Goal: Task Accomplishment & Management: Complete application form

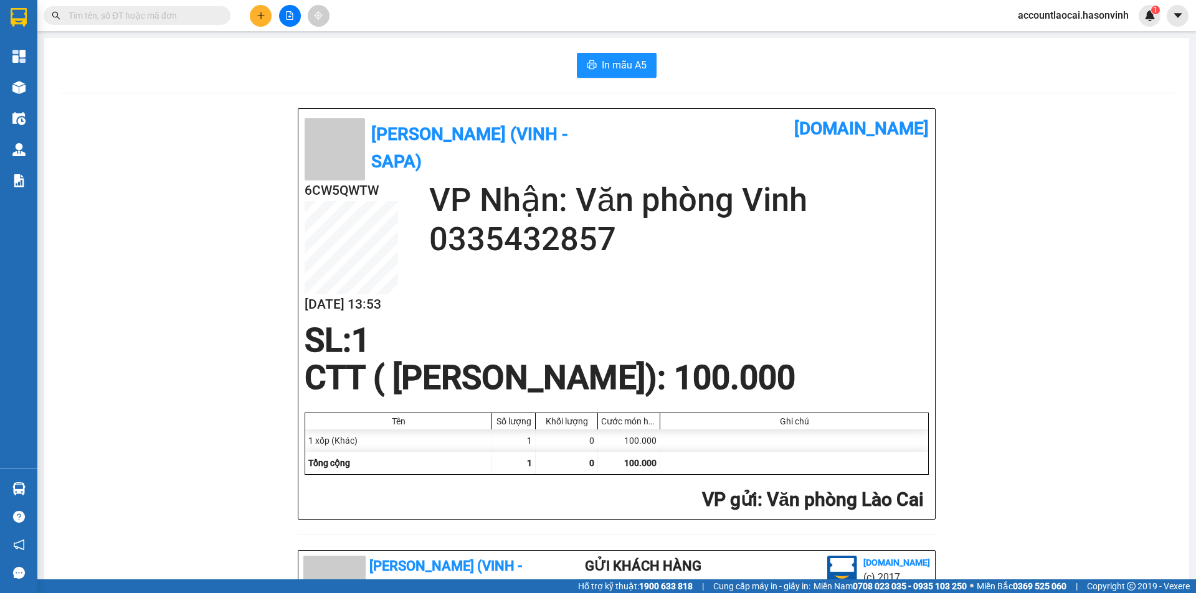
drag, startPoint x: 0, startPoint y: 0, endPoint x: 263, endPoint y: 11, distance: 263.6
click at [263, 11] on button at bounding box center [261, 16] width 22 height 22
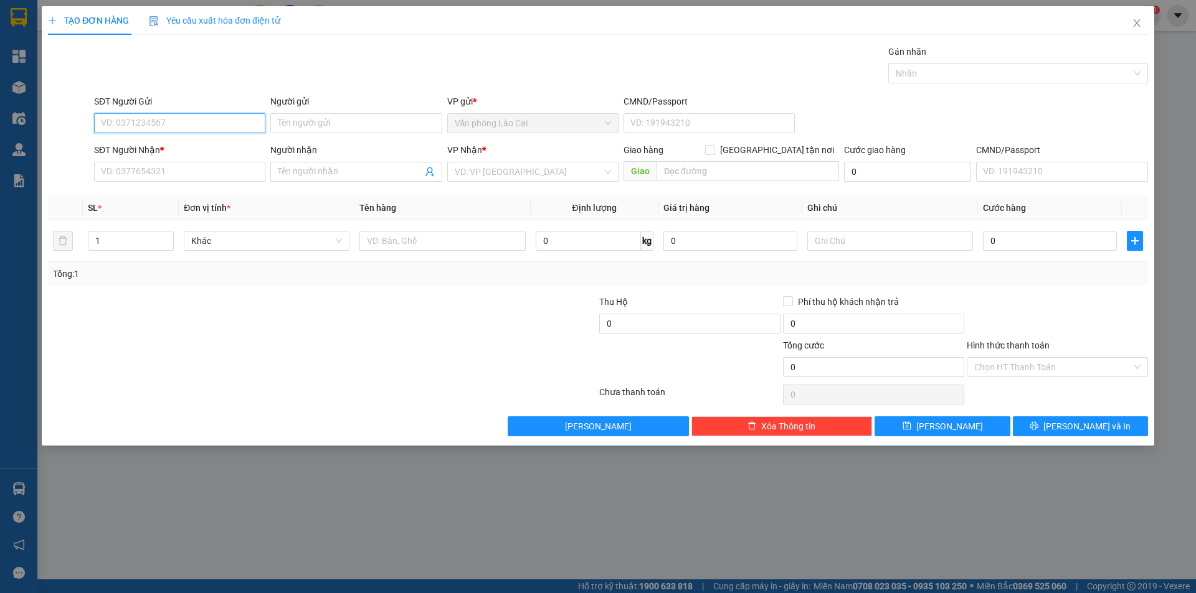
click at [183, 125] on input "SĐT Người Gửi" at bounding box center [179, 123] width 171 height 20
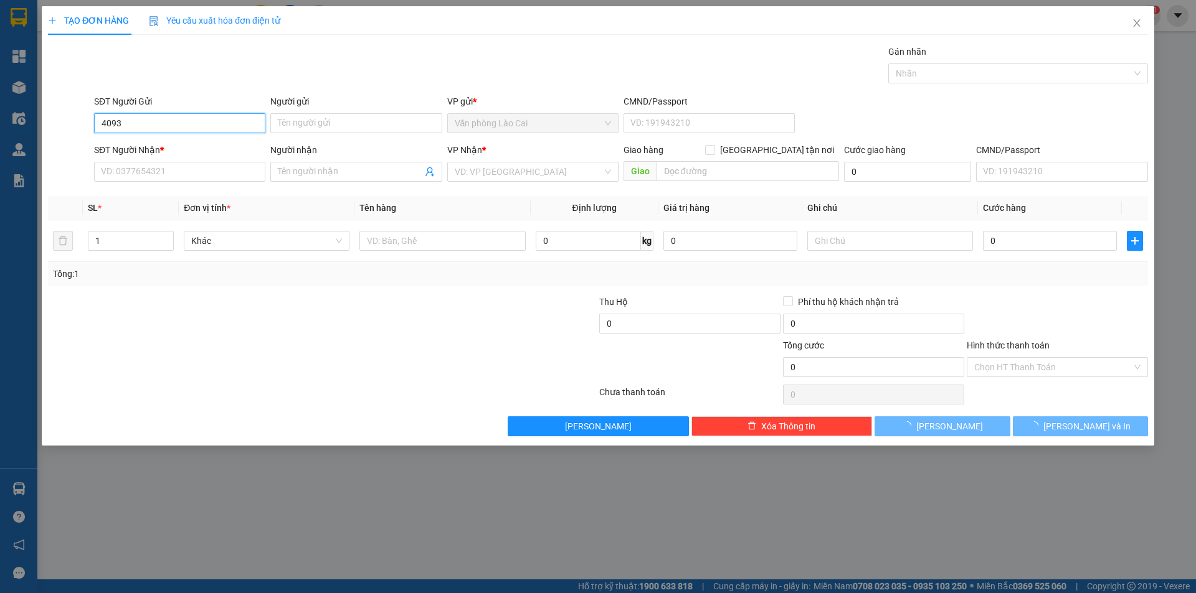
click at [160, 123] on input "4093" at bounding box center [179, 123] width 171 height 20
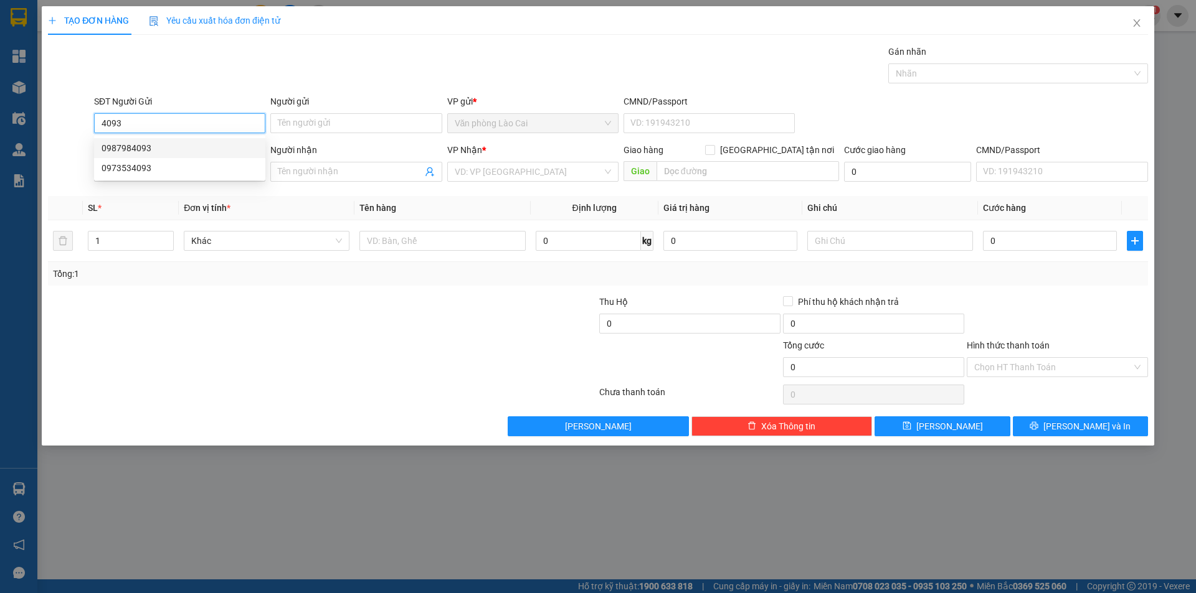
click at [166, 146] on div "0987984093" at bounding box center [180, 148] width 156 height 14
type input "0987984093"
type input "0981162170"
type input "50.000"
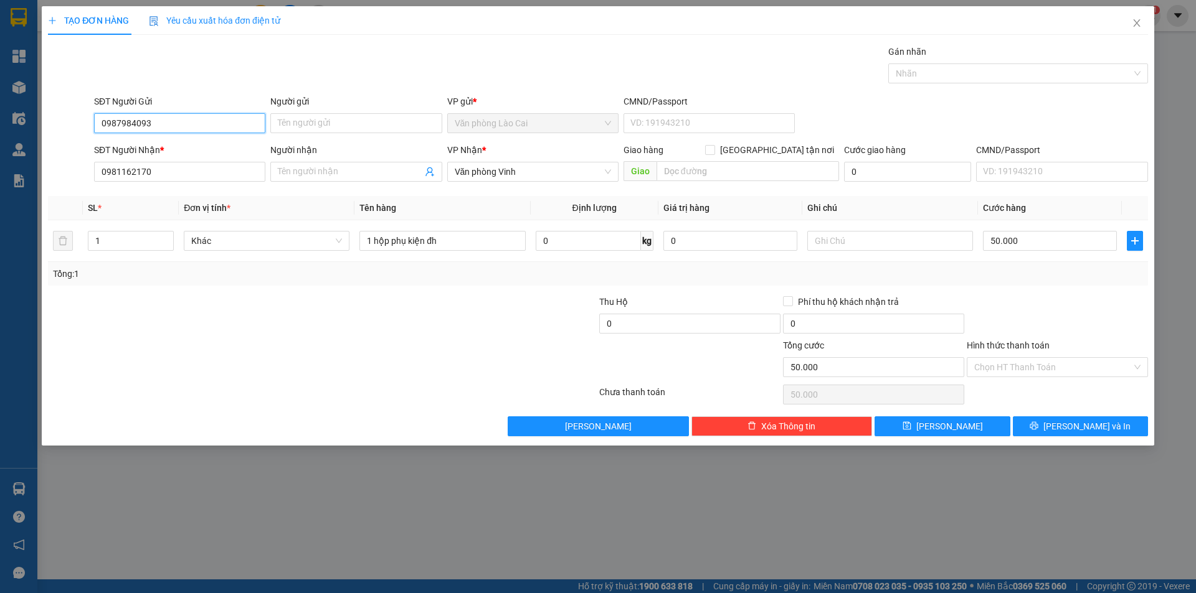
type input "0987984093"
drag, startPoint x: 0, startPoint y: 172, endPoint x: 0, endPoint y: 150, distance: 22.4
click at [0, 150] on div "TẠO ĐƠN HÀNG Yêu cầu xuất hóa đơn điện tử Transit Pickup Surcharge Ids Transit …" at bounding box center [598, 296] width 1196 height 593
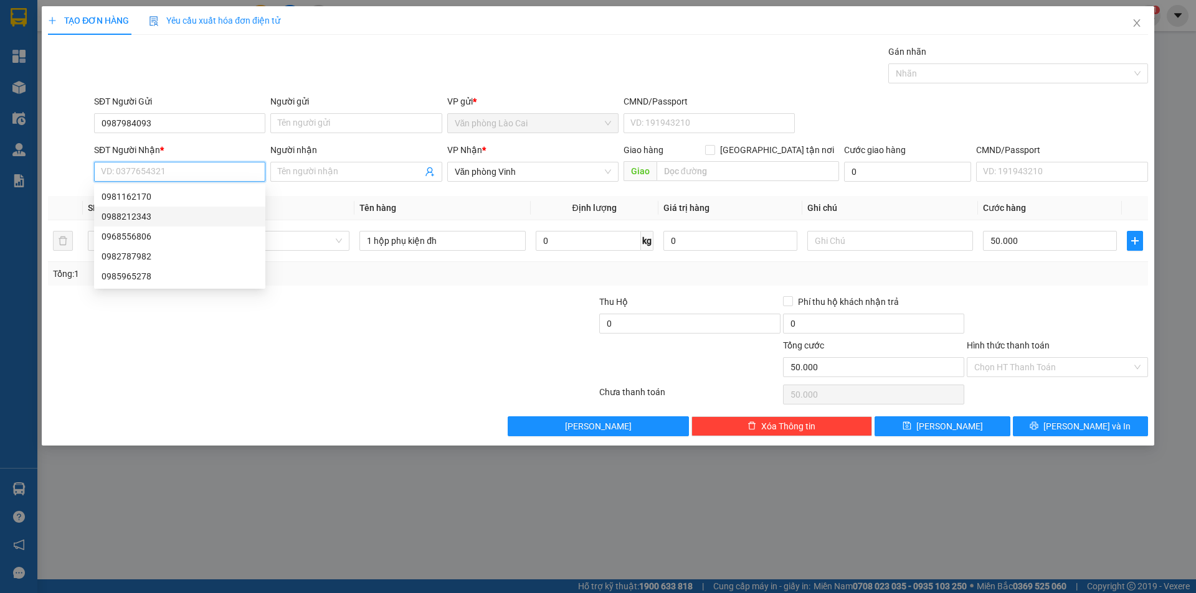
click at [152, 222] on div "0988212343" at bounding box center [180, 217] width 156 height 14
type input "0988212343"
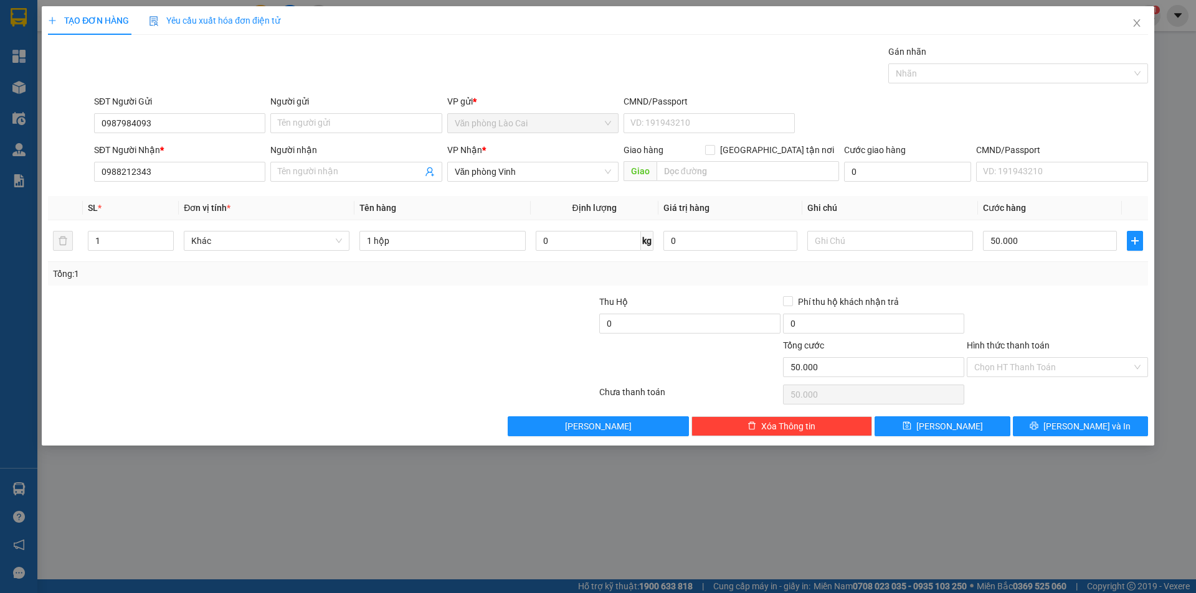
click at [1079, 404] on div "Chọn HT Thanh Toán" at bounding box center [1057, 394] width 184 height 25
click at [1092, 430] on span "[PERSON_NAME] và In" at bounding box center [1086, 427] width 87 height 14
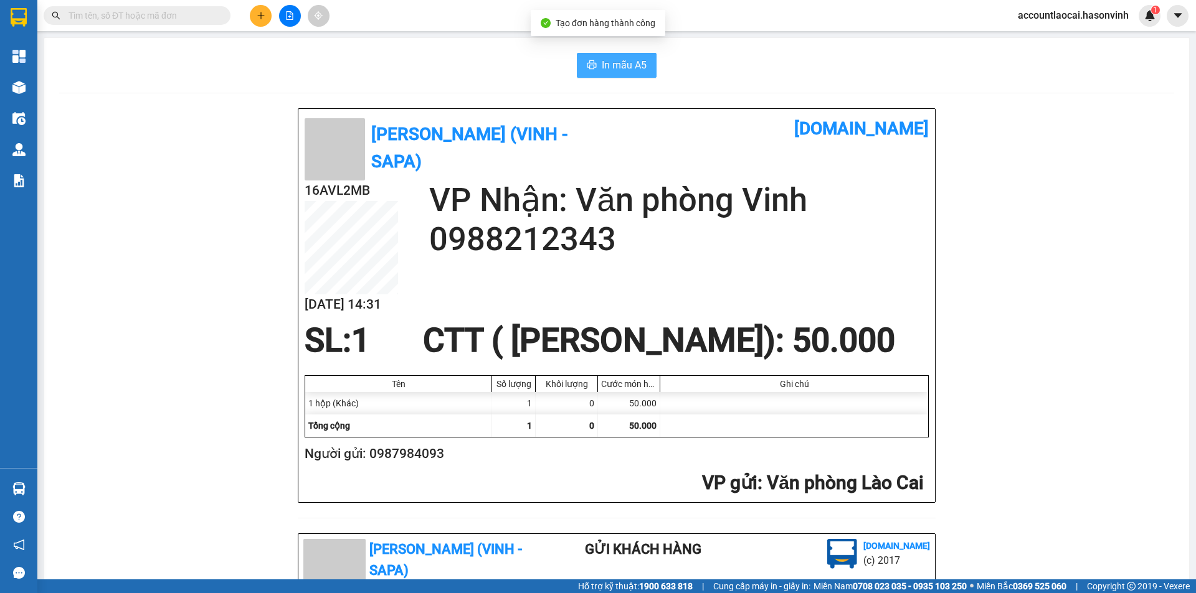
click at [626, 57] on button "In mẫu A5" at bounding box center [617, 65] width 80 height 25
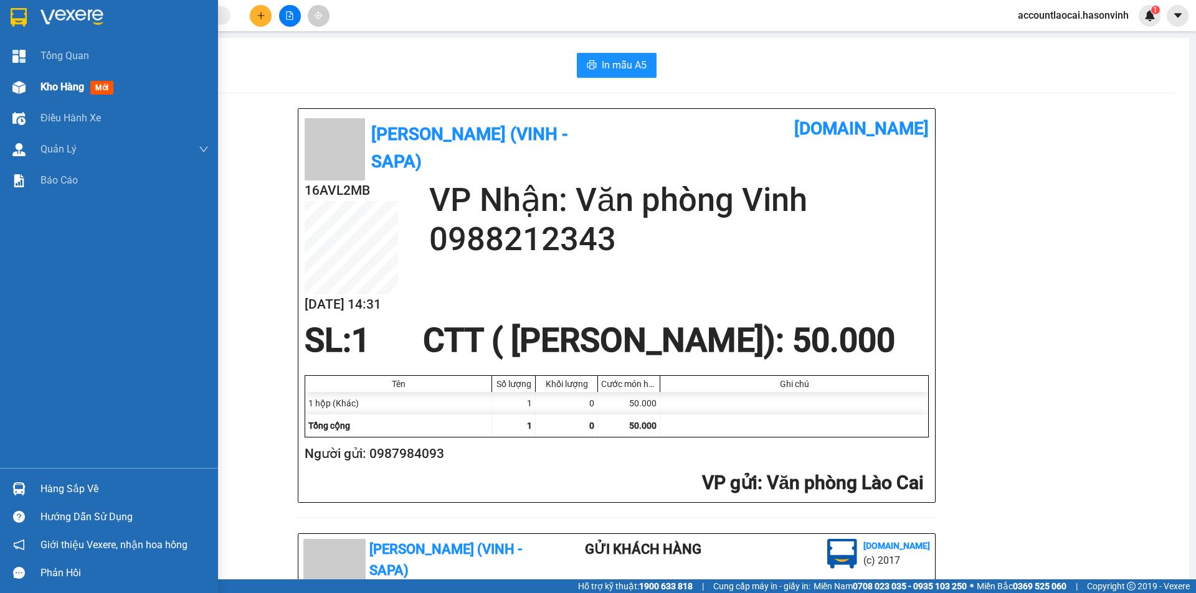
click at [47, 83] on span "Kho hàng" at bounding box center [62, 87] width 44 height 12
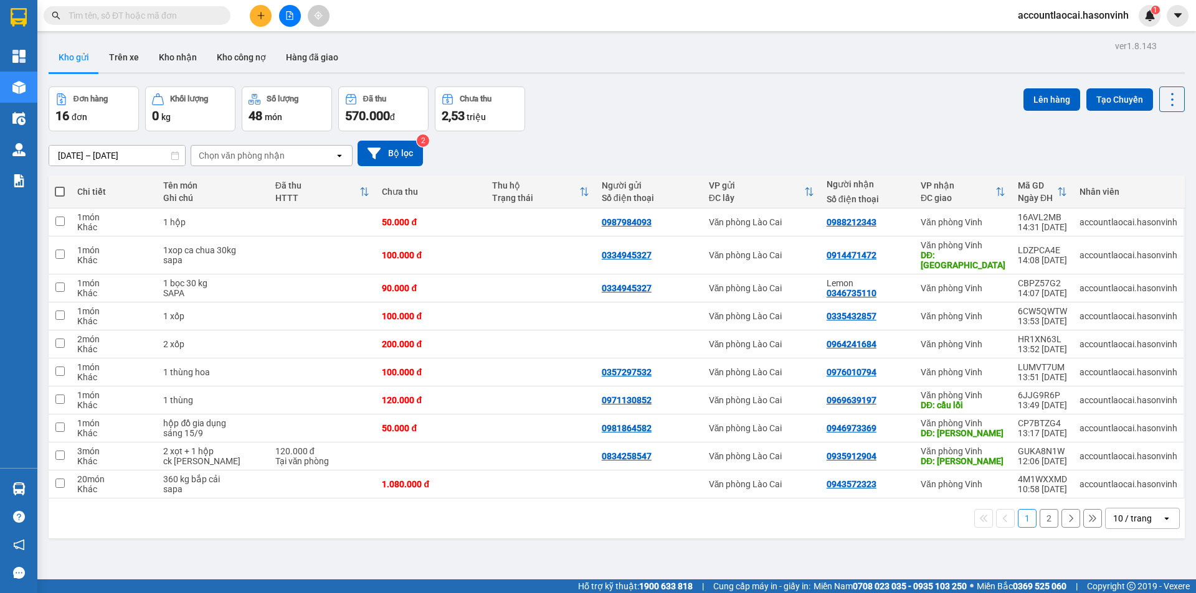
click at [995, 189] on icon at bounding box center [1000, 192] width 10 height 10
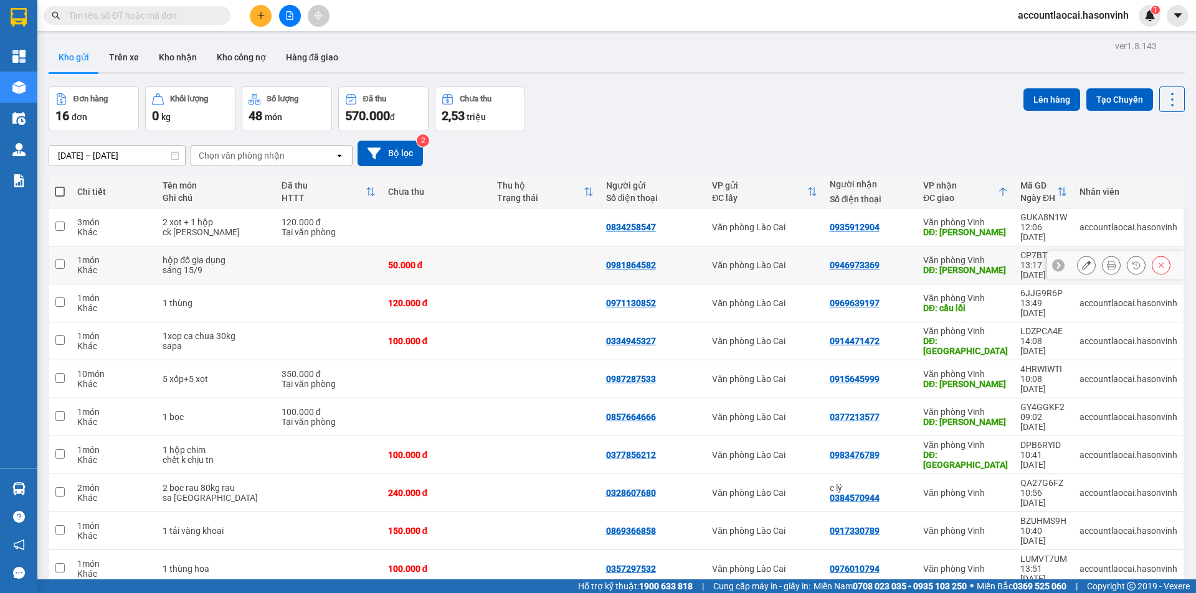
drag, startPoint x: 517, startPoint y: 251, endPoint x: 1068, endPoint y: 161, distance: 558.4
click at [518, 250] on td at bounding box center [545, 266] width 109 height 38
checkbox input "true"
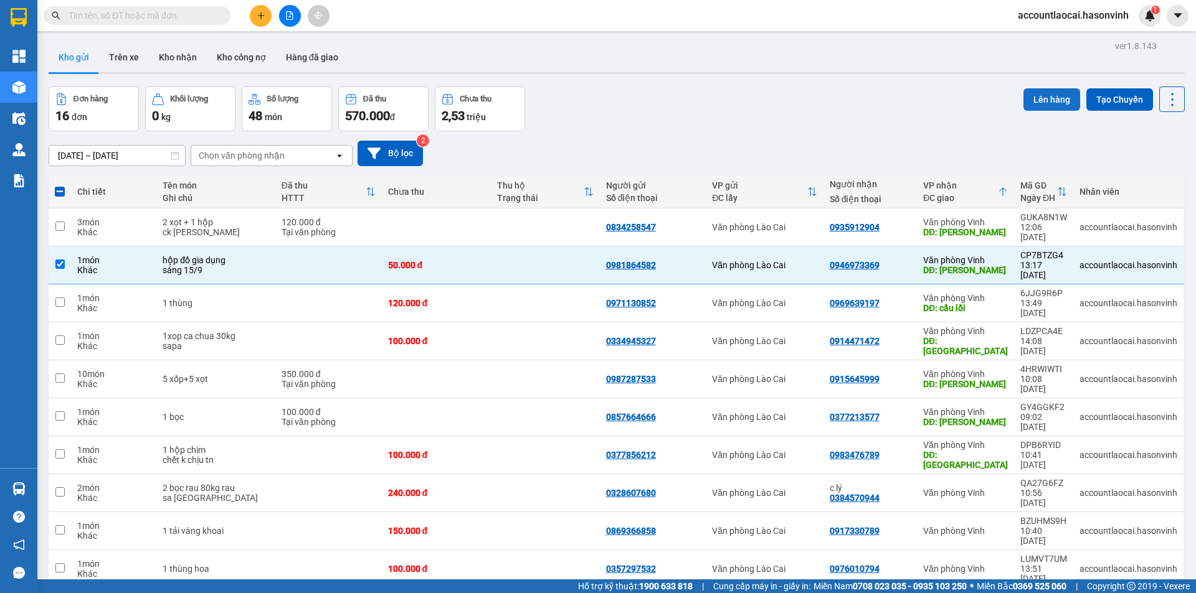
click at [1055, 98] on button "Lên hàng" at bounding box center [1051, 99] width 57 height 22
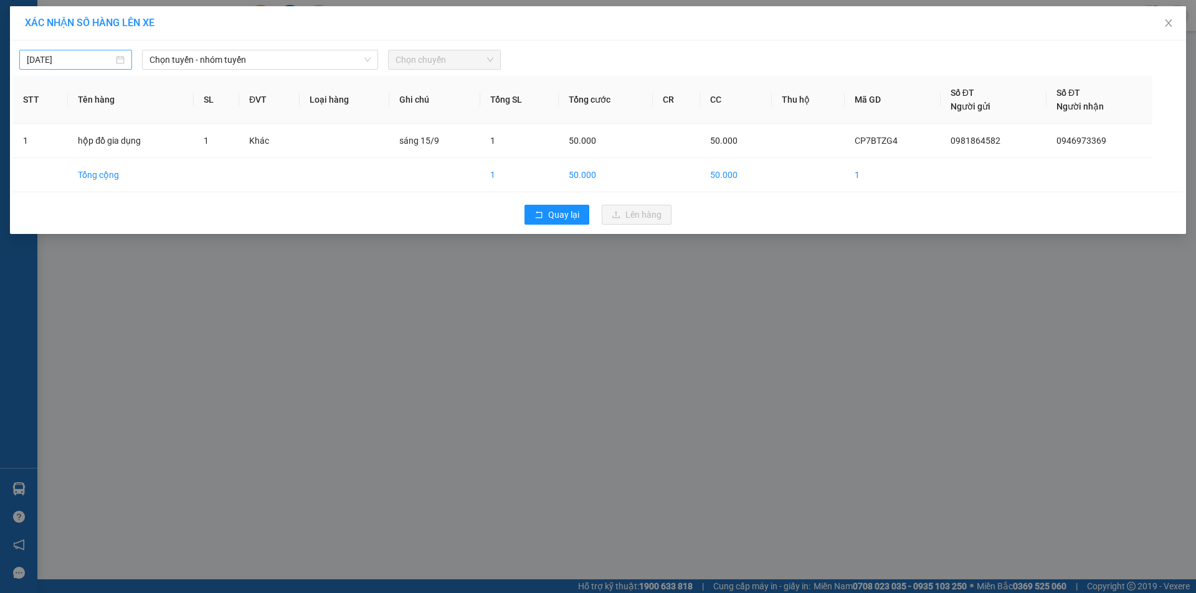
click at [75, 56] on input "[DATE]" at bounding box center [70, 60] width 87 height 14
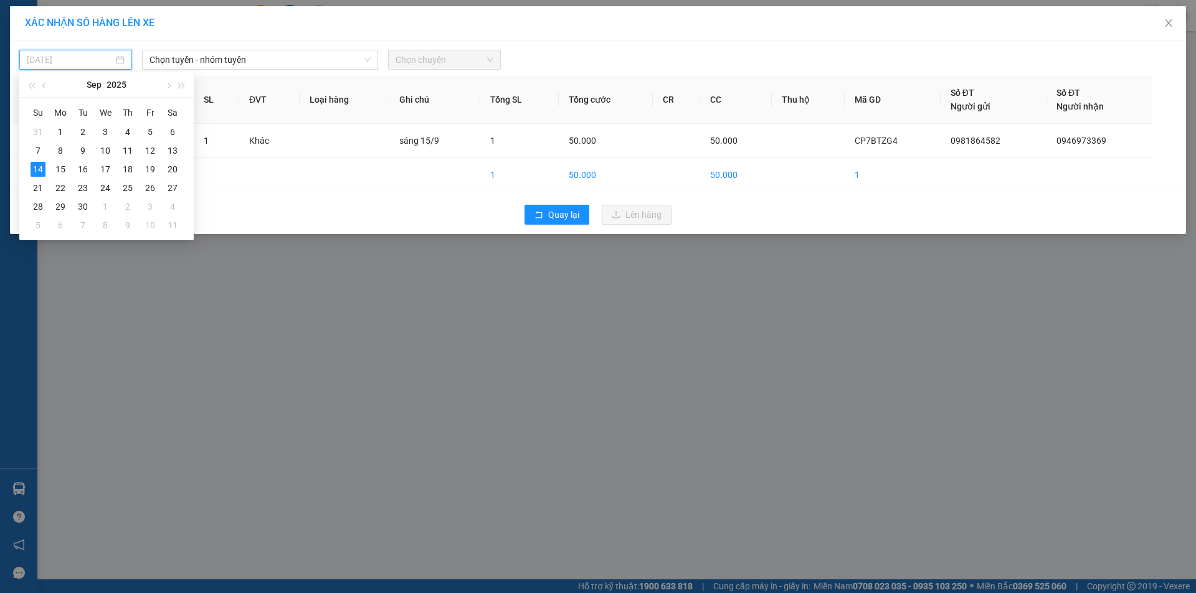
drag, startPoint x: 58, startPoint y: 167, endPoint x: 220, endPoint y: 113, distance: 171.3
click at [58, 168] on div "15" at bounding box center [60, 169] width 15 height 15
type input "[DATE]"
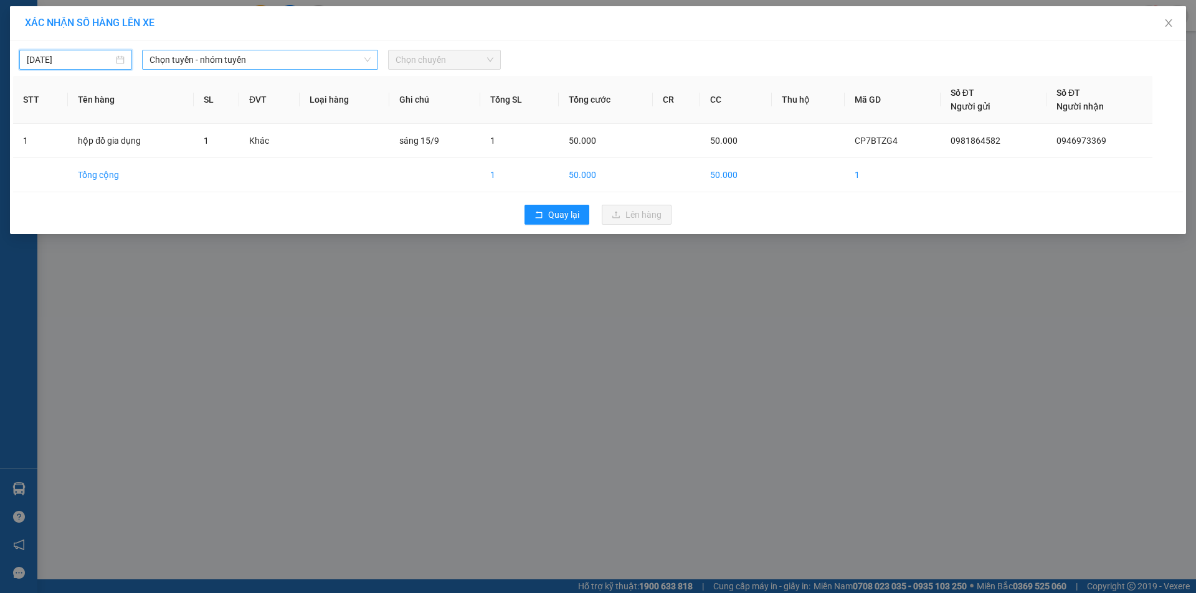
click at [252, 58] on span "Chọn tuyến - nhóm tuyến" at bounding box center [259, 59] width 221 height 19
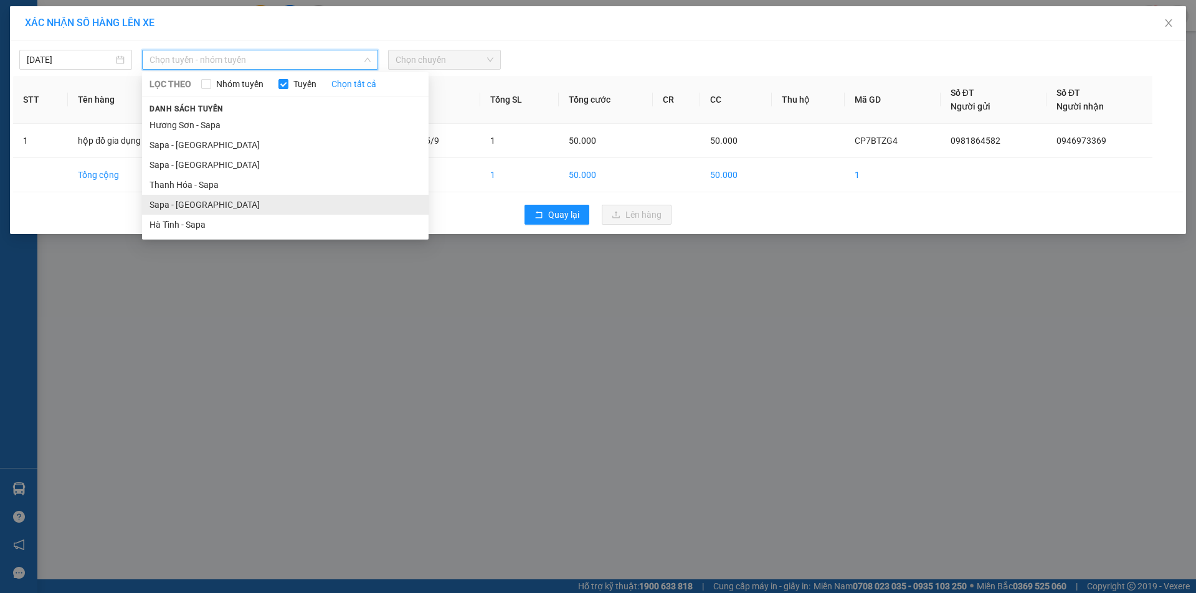
click at [198, 203] on li "Sapa - [GEOGRAPHIC_DATA]" at bounding box center [285, 205] width 286 height 20
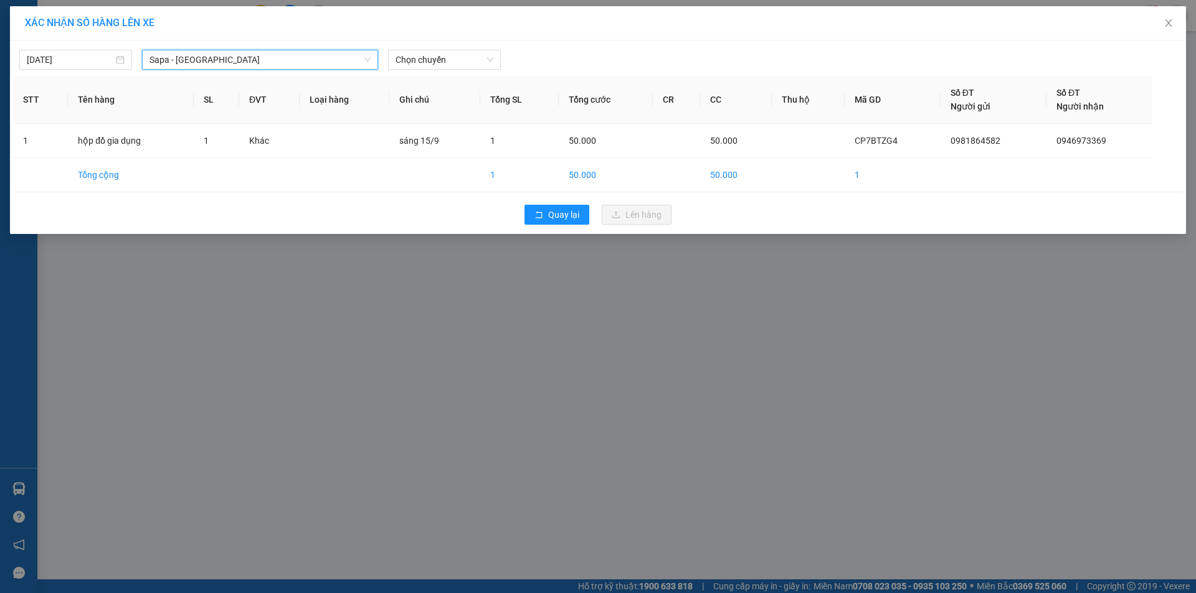
drag, startPoint x: 464, startPoint y: 55, endPoint x: 454, endPoint y: 71, distance: 18.5
click at [460, 56] on span "Chọn chuyến" at bounding box center [444, 59] width 98 height 19
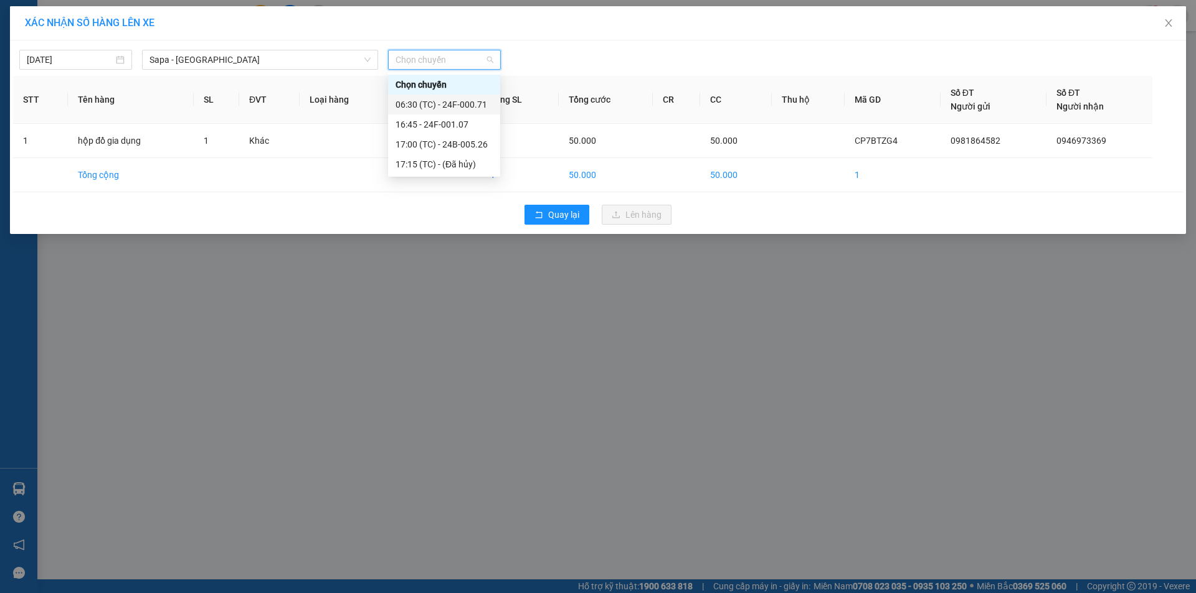
click at [452, 104] on div "06:30 (TC) - 24F-000.71" at bounding box center [443, 105] width 97 height 14
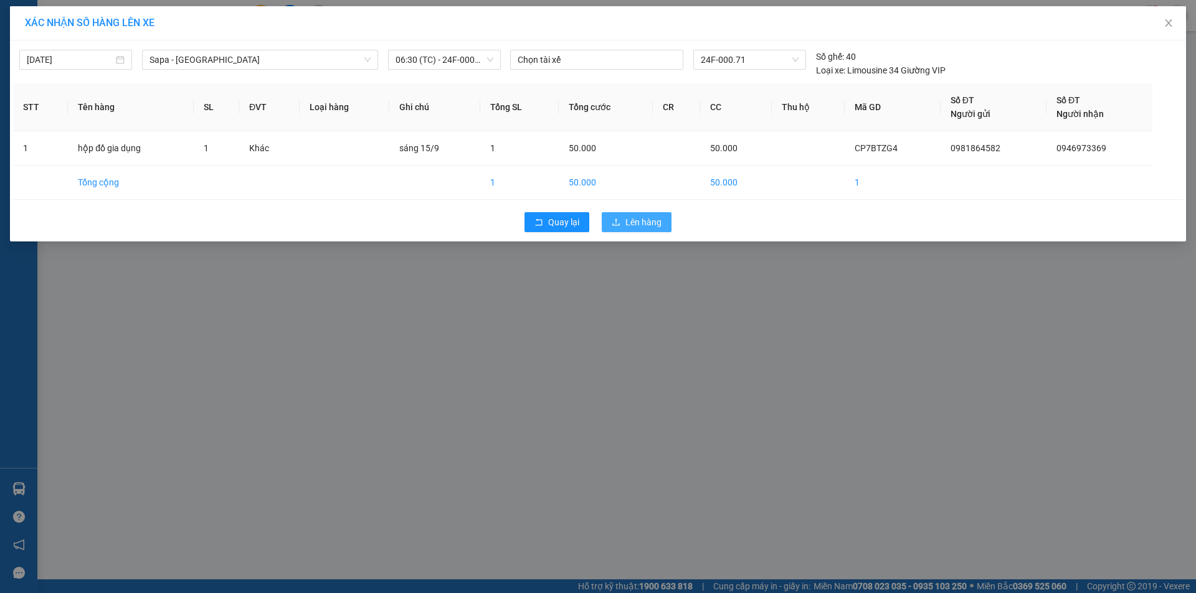
click at [617, 224] on icon "upload" at bounding box center [615, 222] width 9 height 9
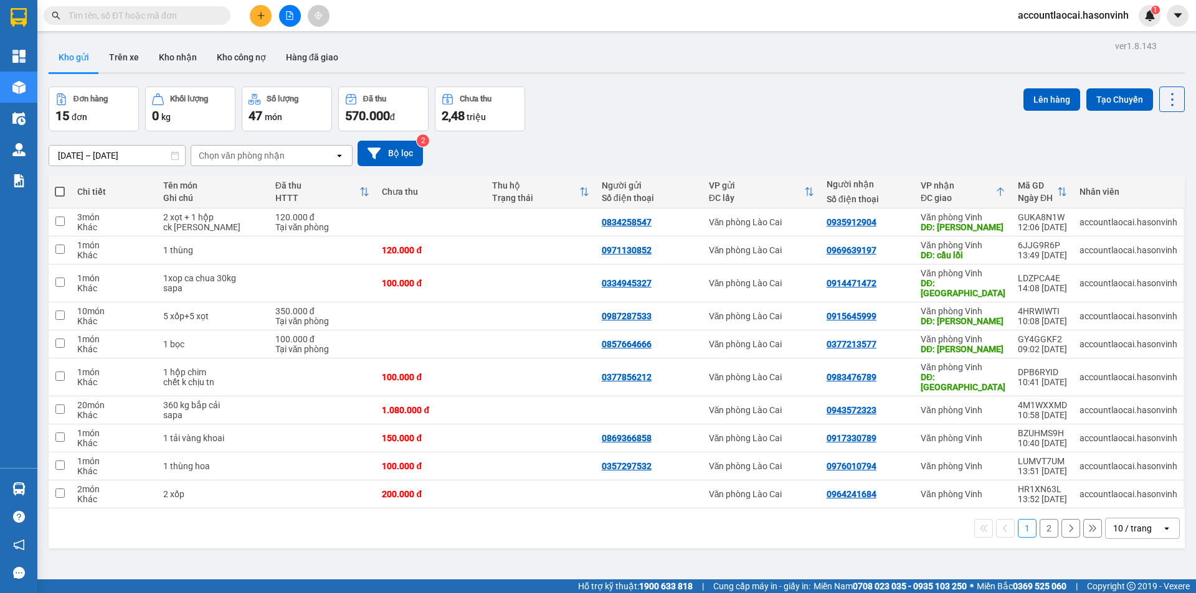
click at [1039, 519] on button "2" at bounding box center [1048, 528] width 19 height 19
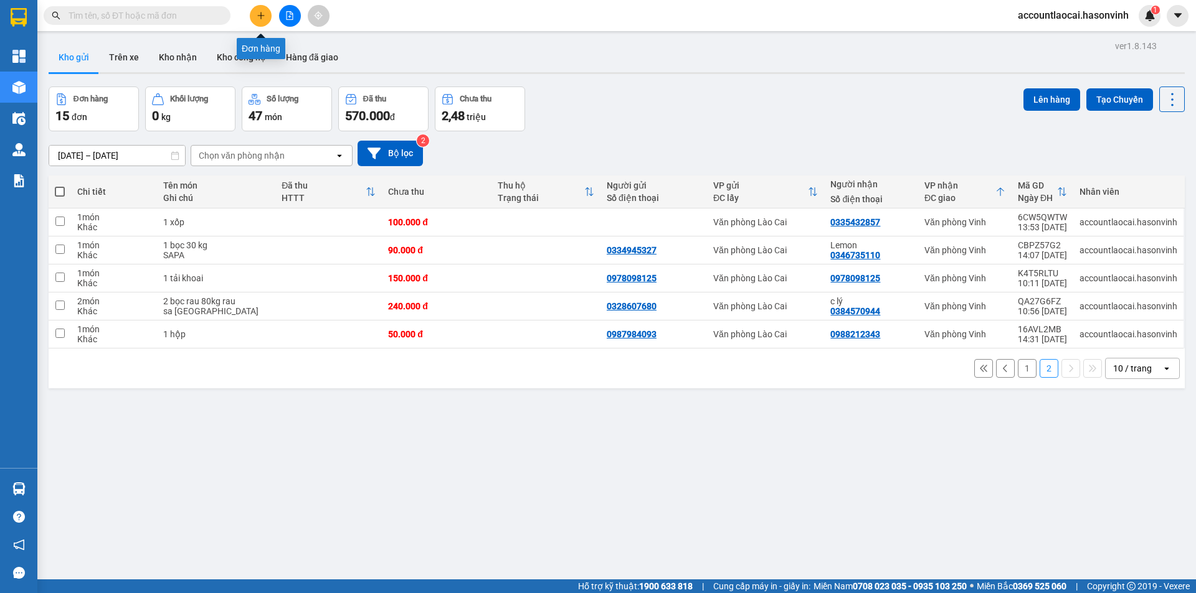
click at [266, 14] on button at bounding box center [261, 16] width 22 height 22
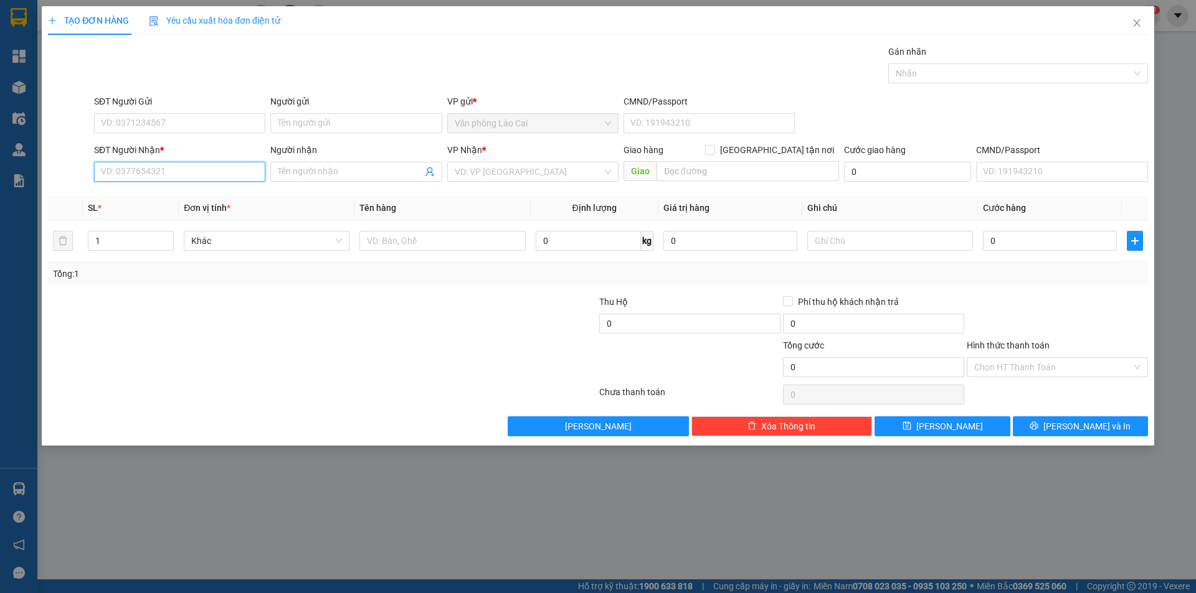
click at [198, 170] on input "SĐT Người Nhận *" at bounding box center [179, 172] width 171 height 20
drag, startPoint x: 130, startPoint y: 170, endPoint x: 132, endPoint y: 181, distance: 10.9
click at [130, 171] on input "113" at bounding box center [179, 172] width 171 height 20
click at [148, 196] on div "0978331113" at bounding box center [180, 197] width 156 height 14
type input "0978331113"
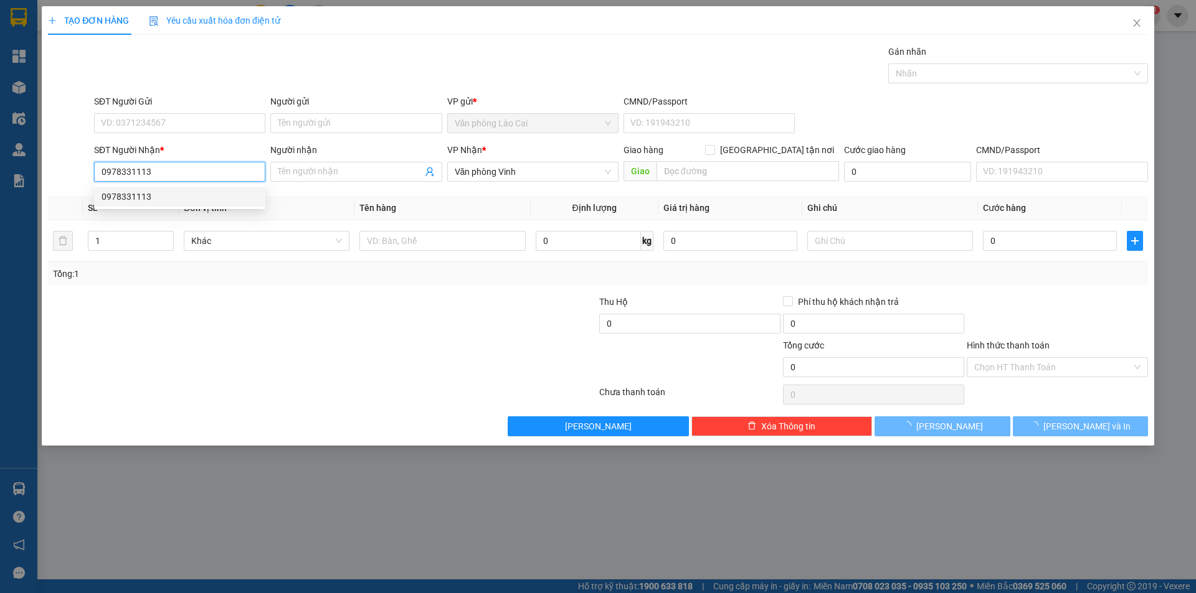
type input "80.000"
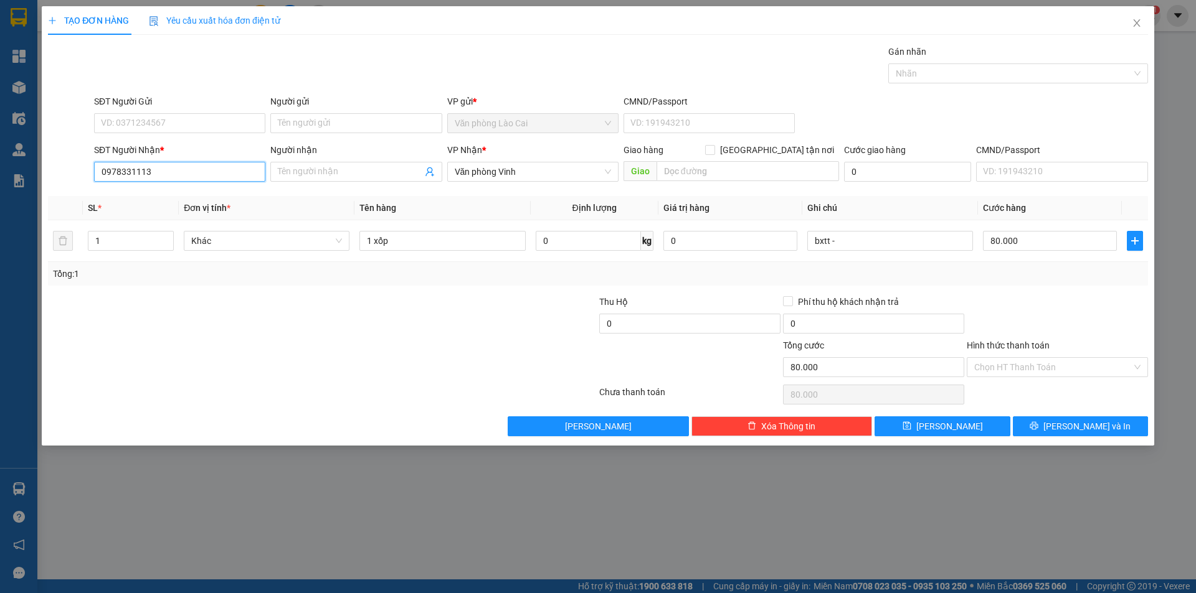
drag, startPoint x: 173, startPoint y: 172, endPoint x: 0, endPoint y: 171, distance: 173.1
click at [0, 171] on div "TẠO ĐƠN HÀNG Yêu cầu xuất hóa đơn điện tử Transit Pickup Surcharge Ids Transit …" at bounding box center [598, 296] width 1196 height 593
click at [135, 215] on div "0981936113" at bounding box center [180, 217] width 156 height 14
type input "0981936113"
type input "CÂù DỪA"
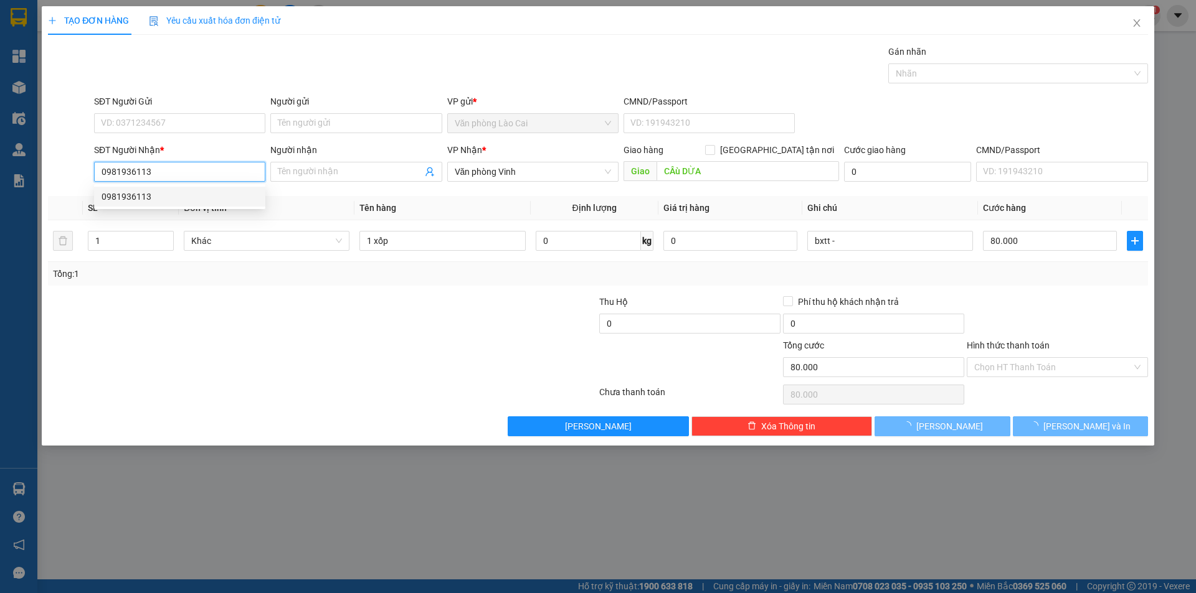
type input "850.000"
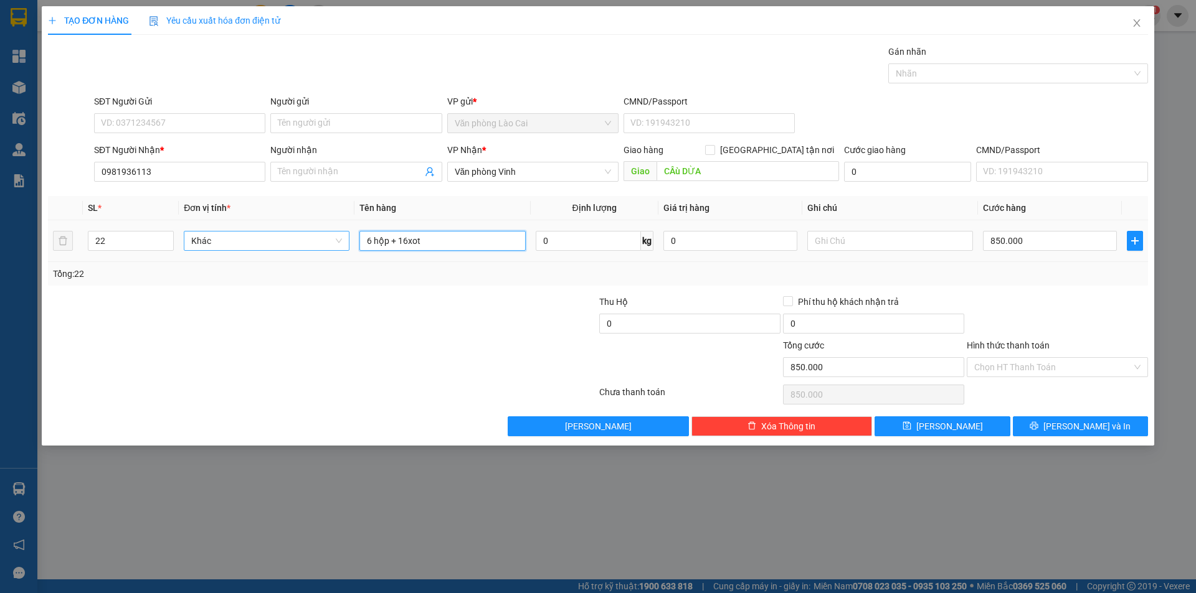
drag, startPoint x: 445, startPoint y: 242, endPoint x: 253, endPoint y: 245, distance: 192.4
click at [253, 245] on tr "22 Khác 6 hộp + 16xot 0 kg 0 850.000" at bounding box center [598, 241] width 1100 height 42
type input "3 xọt+1 hộp +2 xốp"
drag, startPoint x: 112, startPoint y: 242, endPoint x: 43, endPoint y: 245, distance: 69.2
click at [43, 245] on div "TẠO ĐƠN HÀNG Yêu cầu xuất hóa đơn điện tử Transit Pickup Surcharge Ids Transit …" at bounding box center [598, 226] width 1112 height 440
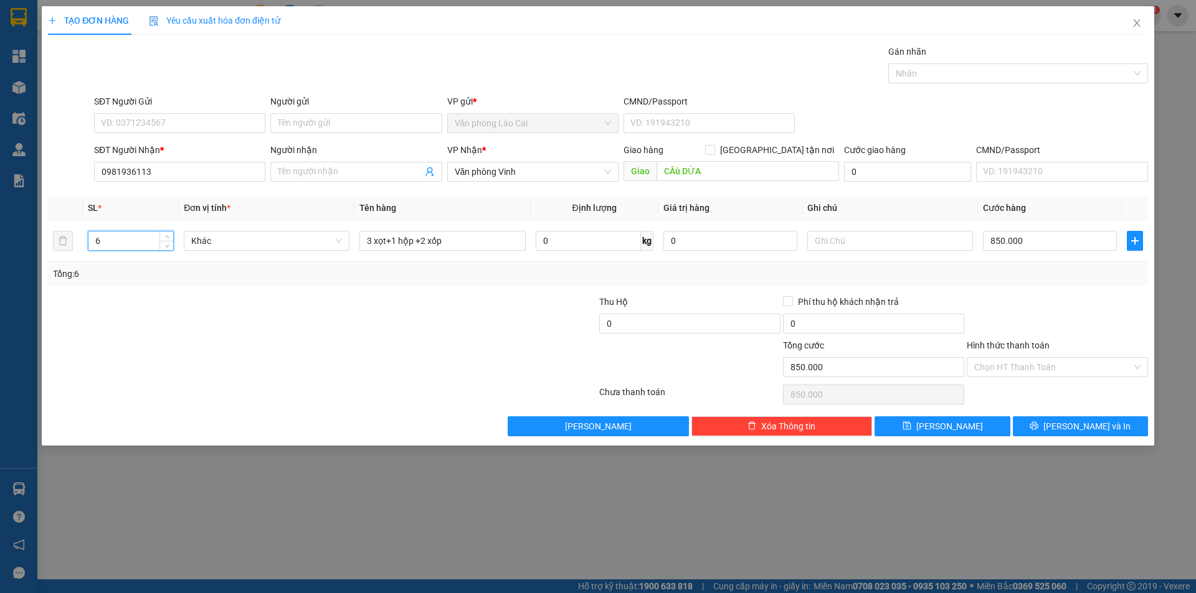
type input "6"
click at [319, 328] on div at bounding box center [230, 317] width 367 height 44
click at [1031, 243] on input "850.000" at bounding box center [1050, 241] width 134 height 20
type input "2"
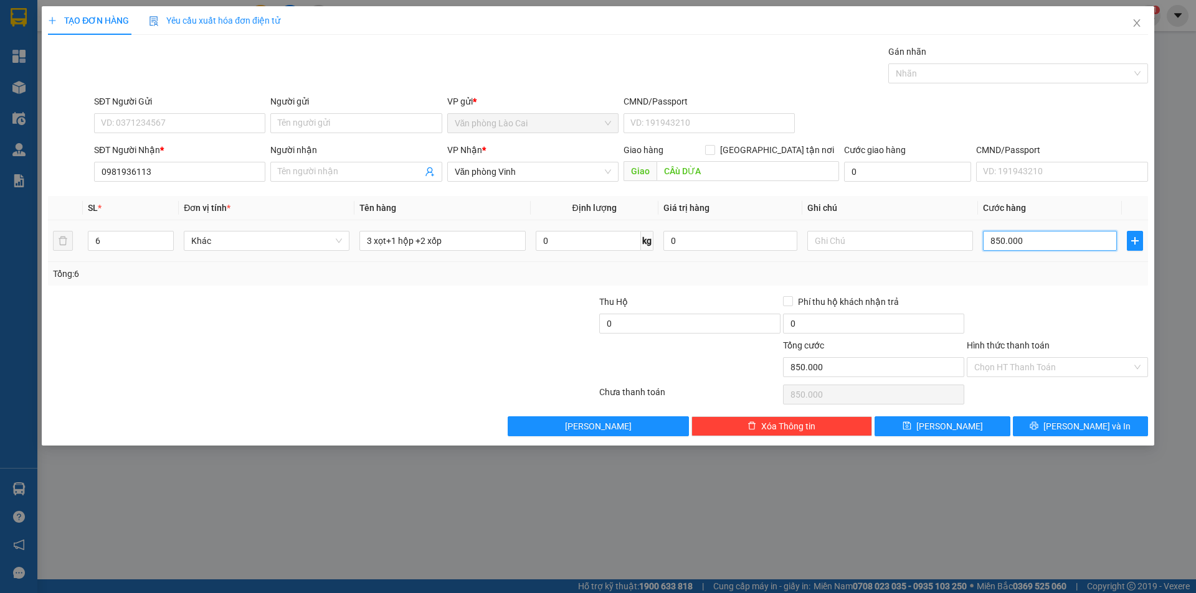
type input "2"
type input "26"
type input "260"
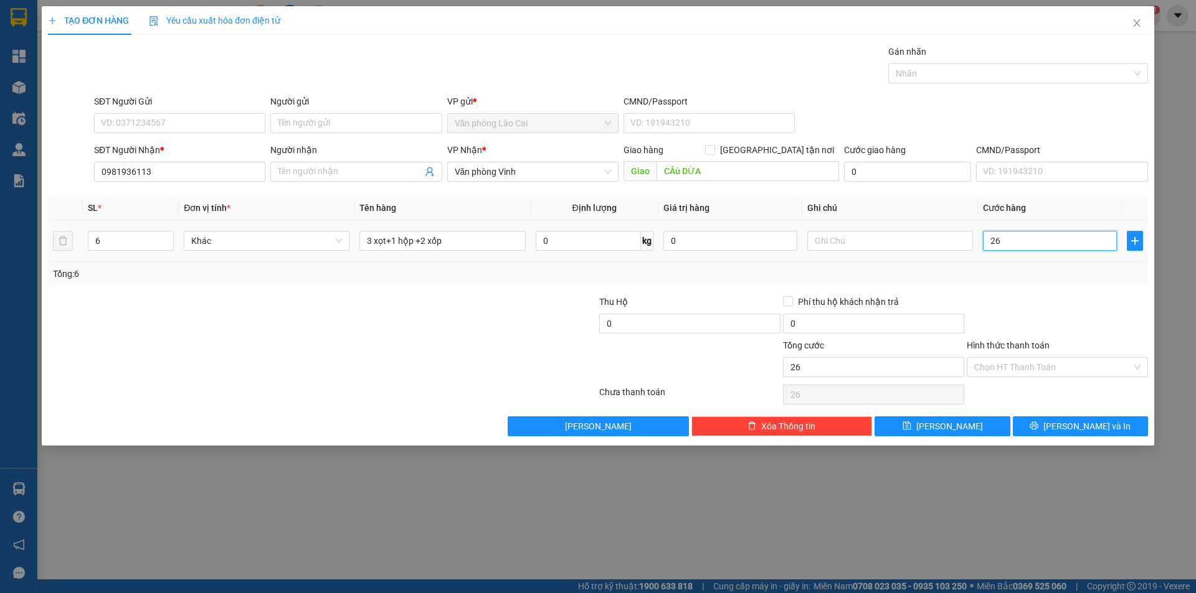
type input "260"
type input "260.000"
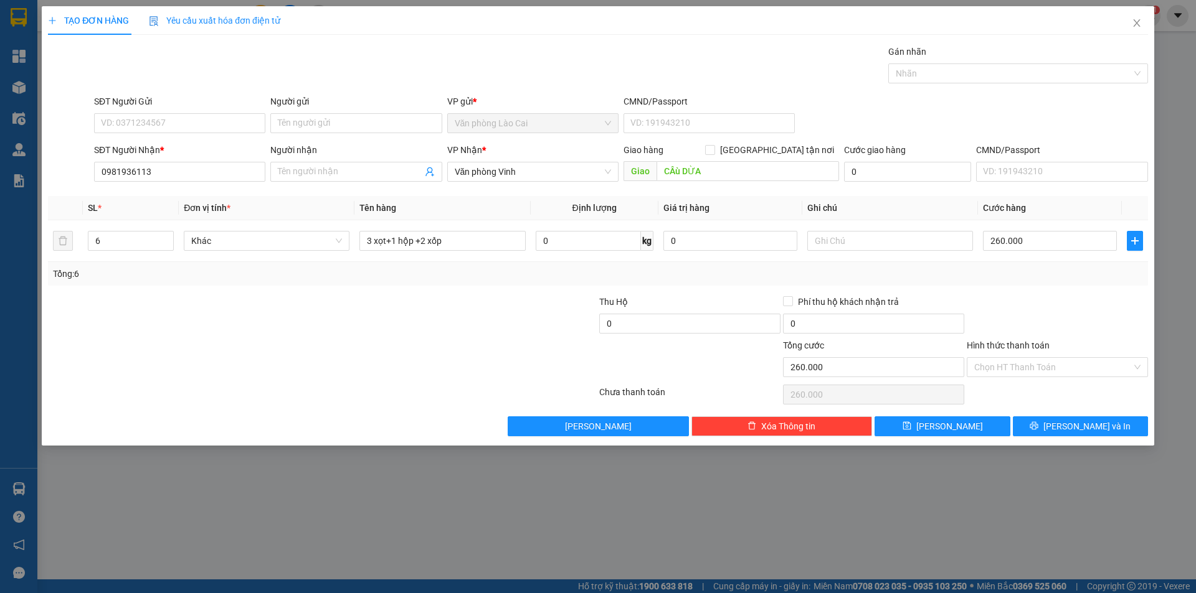
click at [1031, 274] on div "Tổng: 6" at bounding box center [598, 274] width 1090 height 14
click at [412, 332] on div at bounding box center [230, 317] width 367 height 44
click at [1038, 431] on span "printer" at bounding box center [1033, 427] width 9 height 10
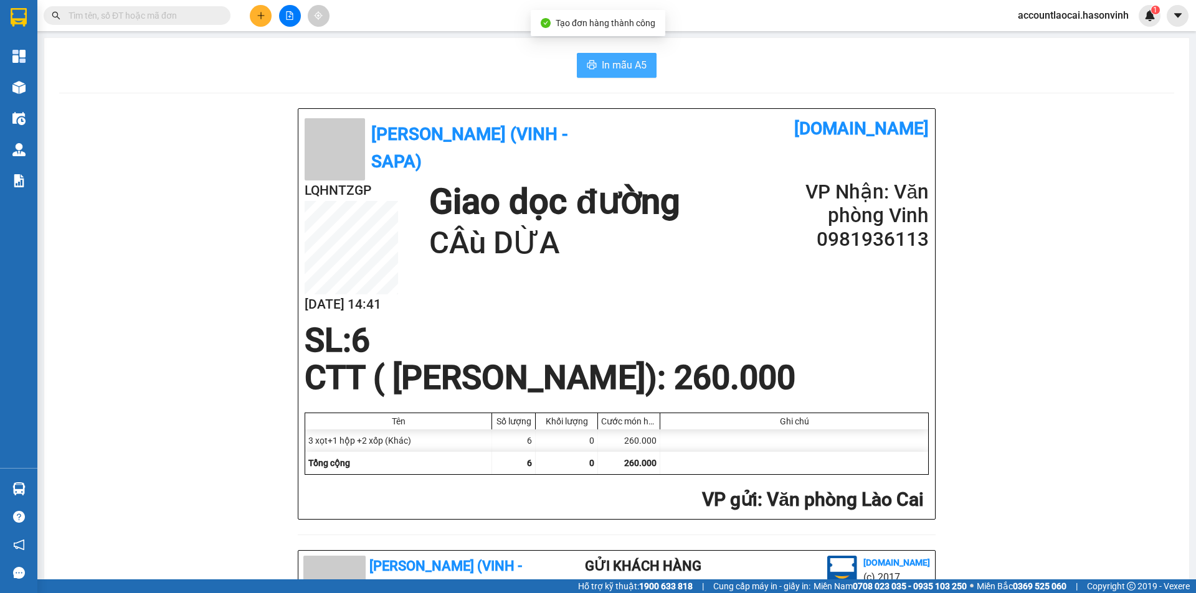
click at [581, 60] on button "In mẫu A5" at bounding box center [617, 65] width 80 height 25
click at [258, 14] on icon "plus" at bounding box center [261, 15] width 9 height 9
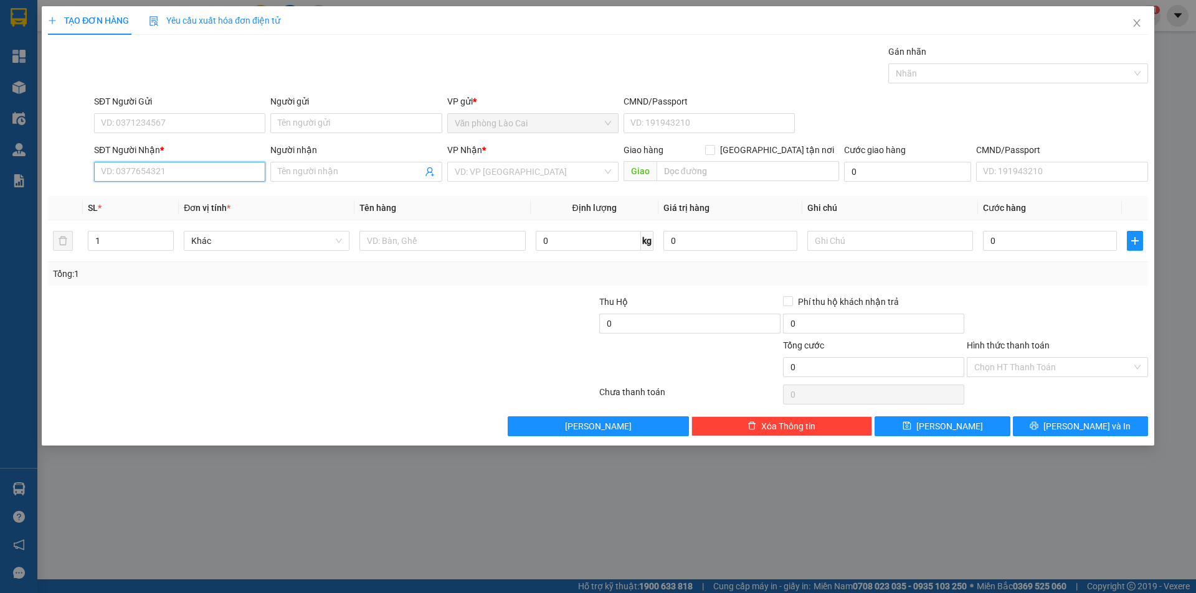
click at [212, 168] on input "SĐT Người Nhận *" at bounding box center [179, 172] width 171 height 20
click at [205, 171] on input "327" at bounding box center [179, 172] width 171 height 20
click at [176, 195] on div "0949210327 - [PERSON_NAME]" at bounding box center [180, 197] width 156 height 14
type input "0949210327"
type input "[PERSON_NAME]"
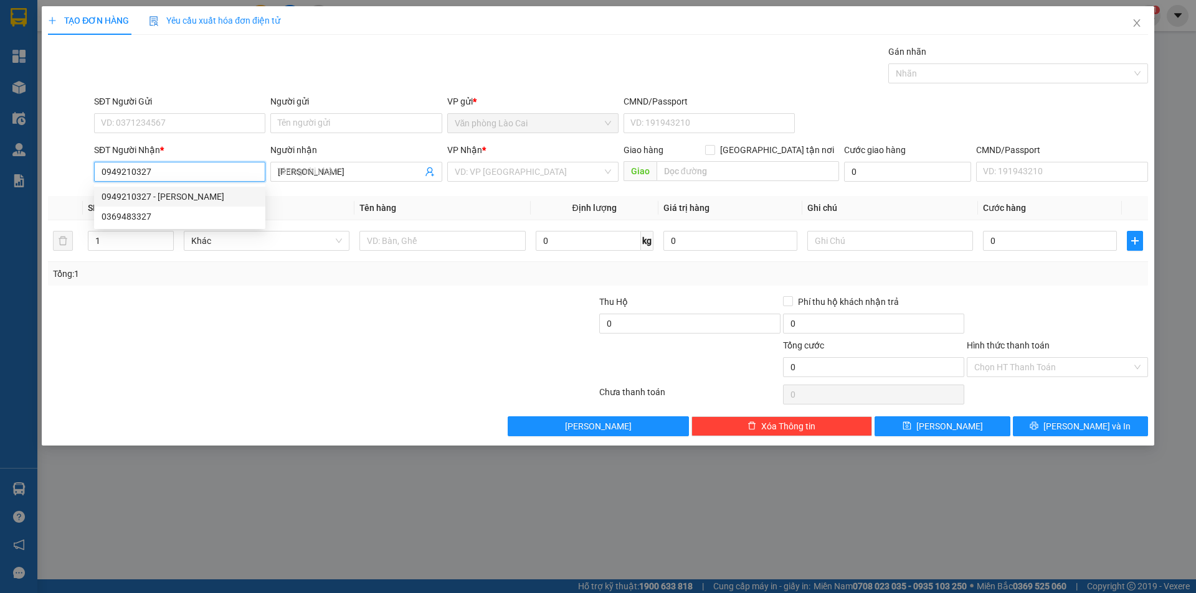
type input "150.000"
type input "0949210327"
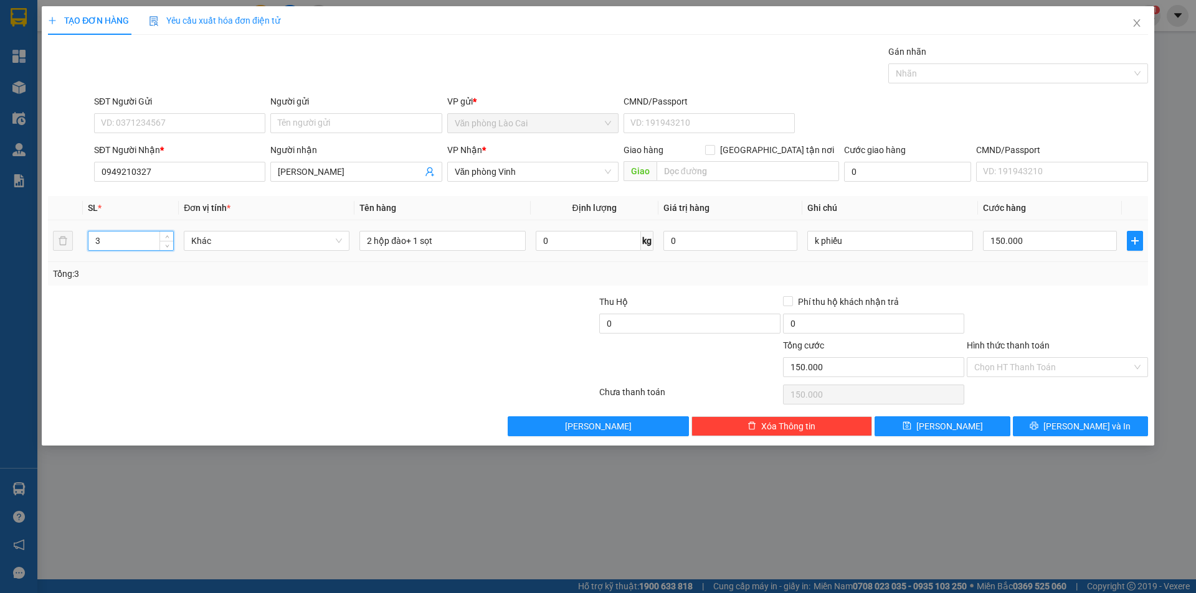
drag, startPoint x: 142, startPoint y: 240, endPoint x: 10, endPoint y: 240, distance: 132.0
click at [10, 240] on div "TẠO ĐƠN HÀNG Yêu cầu xuất hóa đơn điện tử Transit Pickup Surcharge Ids Transit …" at bounding box center [598, 296] width 1196 height 593
type input "1"
drag, startPoint x: 483, startPoint y: 242, endPoint x: 102, endPoint y: 231, distance: 380.6
click at [102, 231] on tr "1 Khác 2 hộp đào+ 1 sọt 0 kg 0 k phiếu 150.000" at bounding box center [598, 241] width 1100 height 42
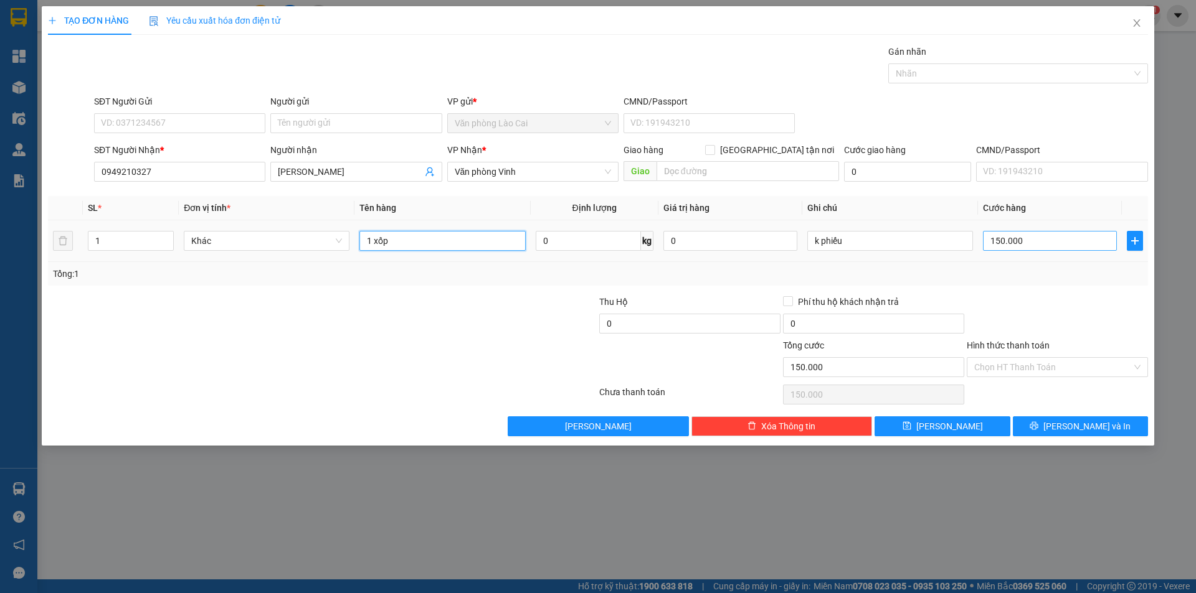
type input "1 xốp"
click at [1045, 243] on input "150.000" at bounding box center [1050, 241] width 134 height 20
type input "5"
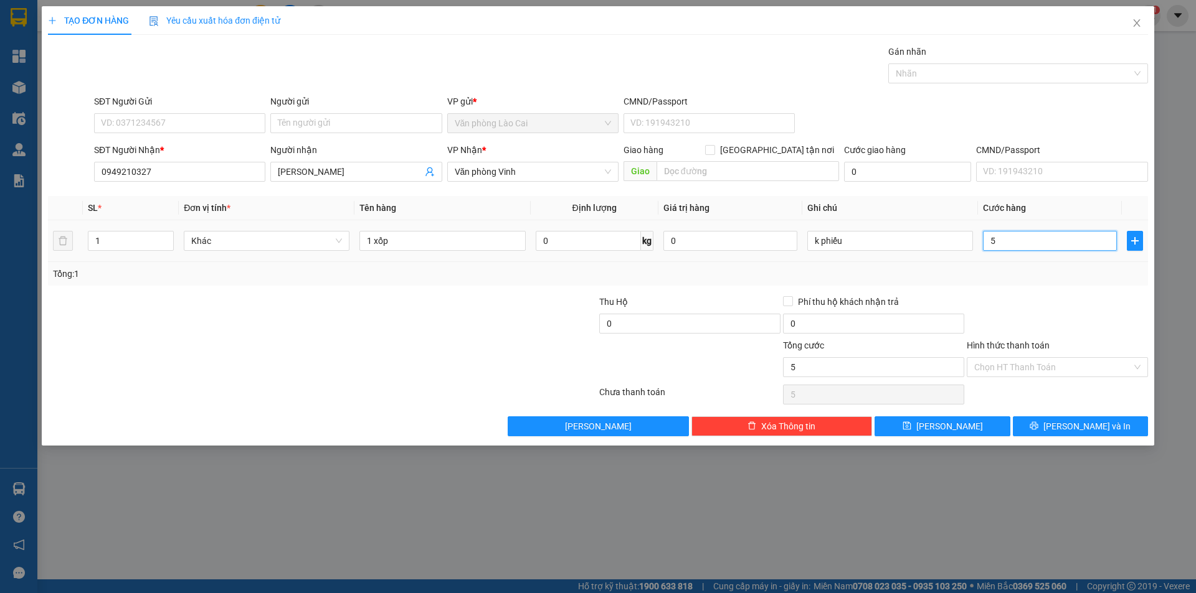
type input "50"
type input "50.000"
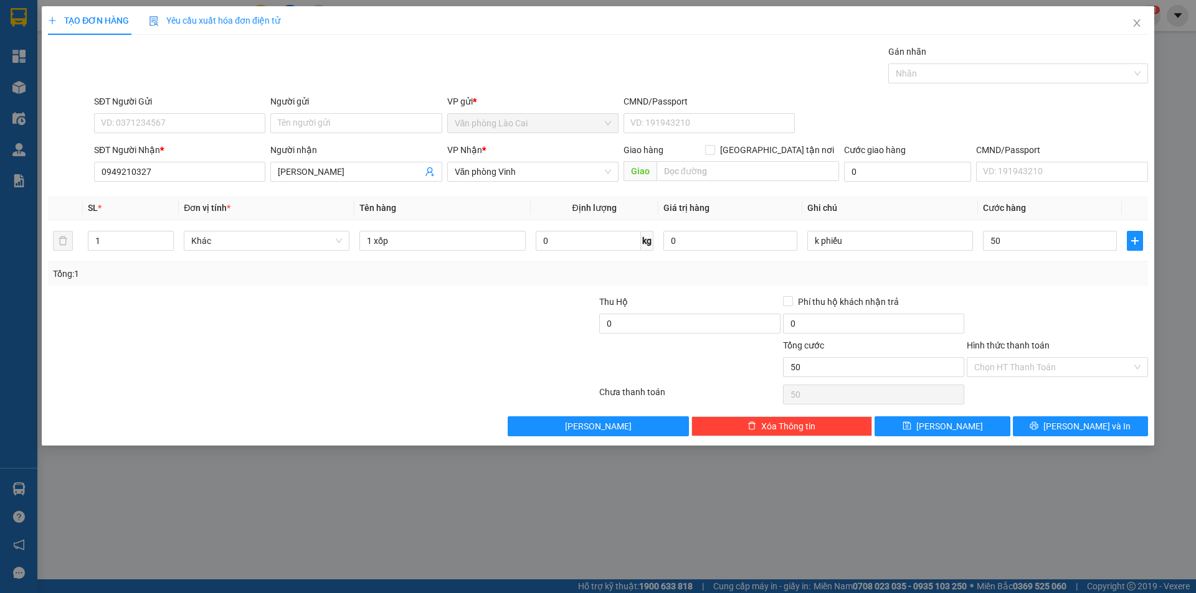
type input "50.000"
click at [1002, 320] on div at bounding box center [1057, 317] width 184 height 44
click at [970, 423] on button "[PERSON_NAME]" at bounding box center [941, 427] width 135 height 20
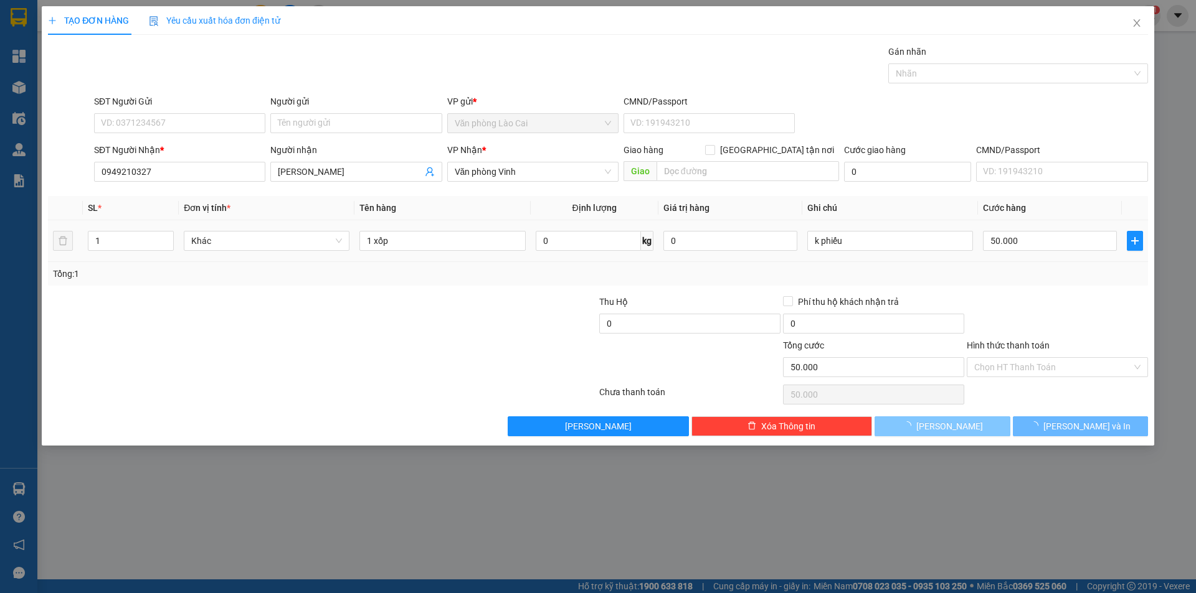
type input "0"
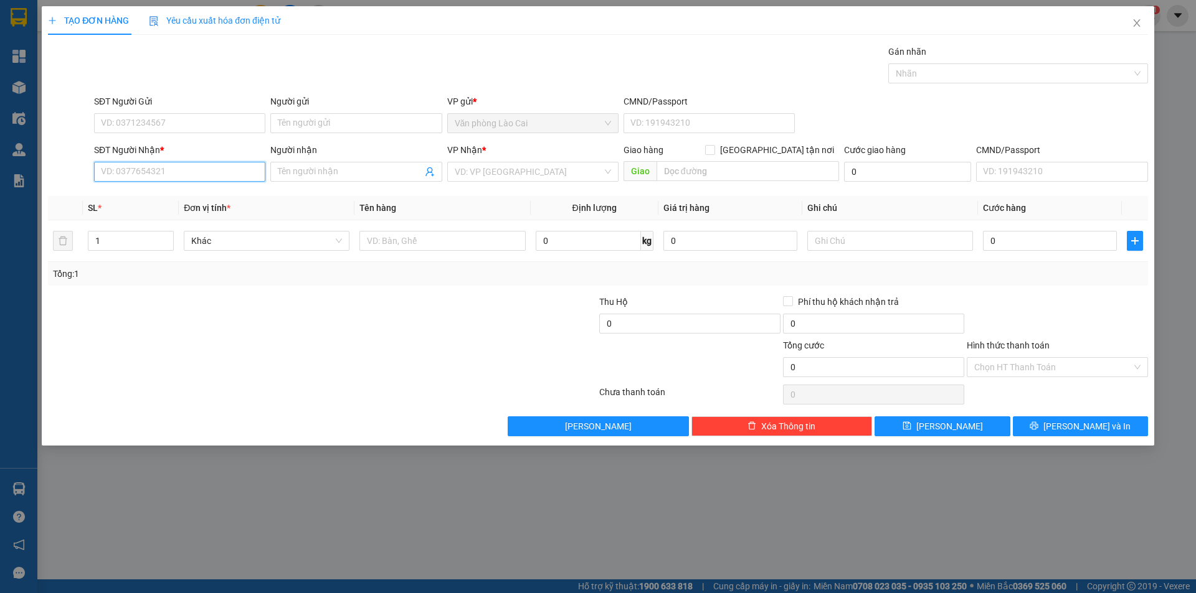
click at [164, 169] on input "SĐT Người Nhận *" at bounding box center [179, 172] width 171 height 20
click at [173, 166] on input "1629" at bounding box center [179, 172] width 171 height 20
click at [157, 171] on input "1629" at bounding box center [179, 172] width 171 height 20
click at [157, 197] on div "0978991629" at bounding box center [180, 197] width 156 height 14
type input "0978991629"
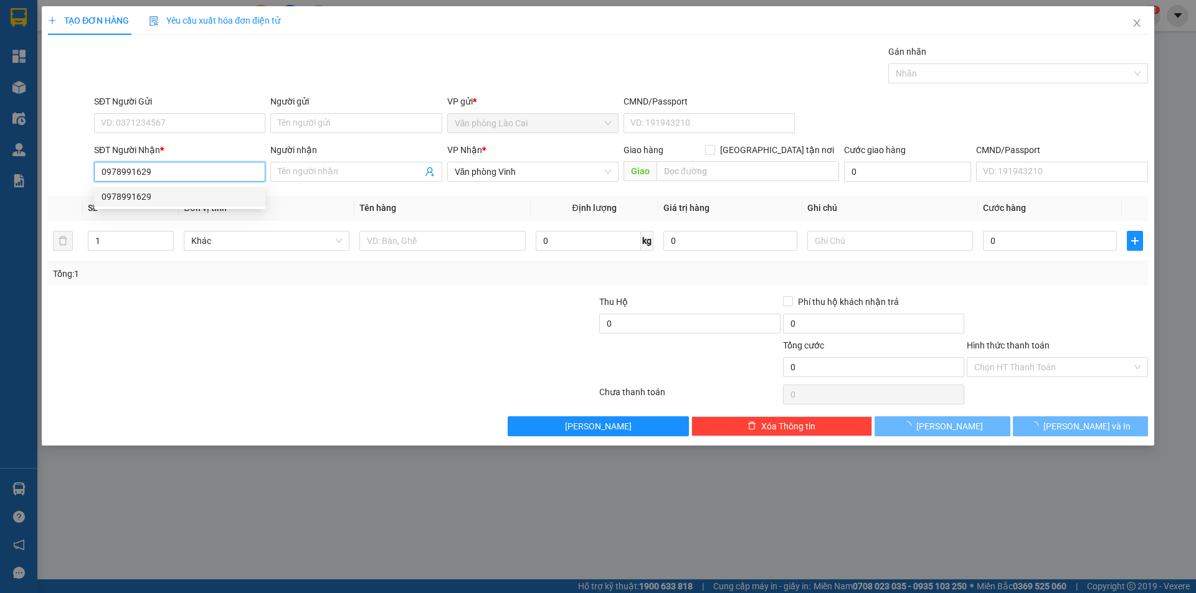
type input "70.000"
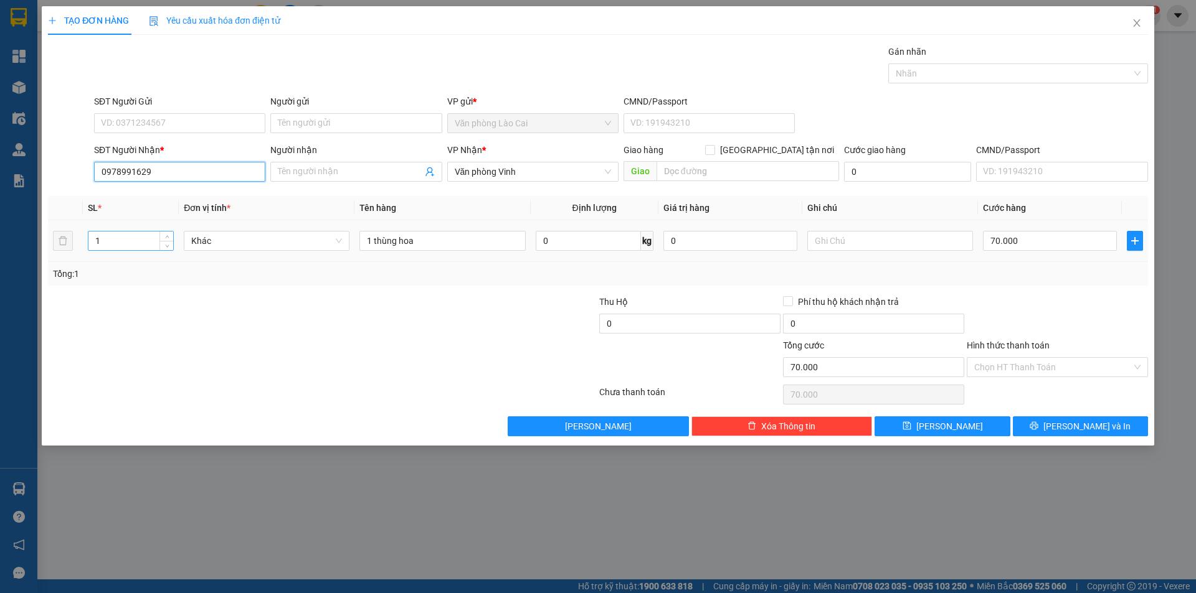
type input "0978991629"
drag, startPoint x: 128, startPoint y: 240, endPoint x: 52, endPoint y: 247, distance: 76.3
click at [52, 247] on tr "1 Khác 1 thùng hoa 0 kg 0 70.000" at bounding box center [598, 241] width 1100 height 42
type input "6"
drag, startPoint x: 374, startPoint y: 238, endPoint x: 316, endPoint y: 242, distance: 58.7
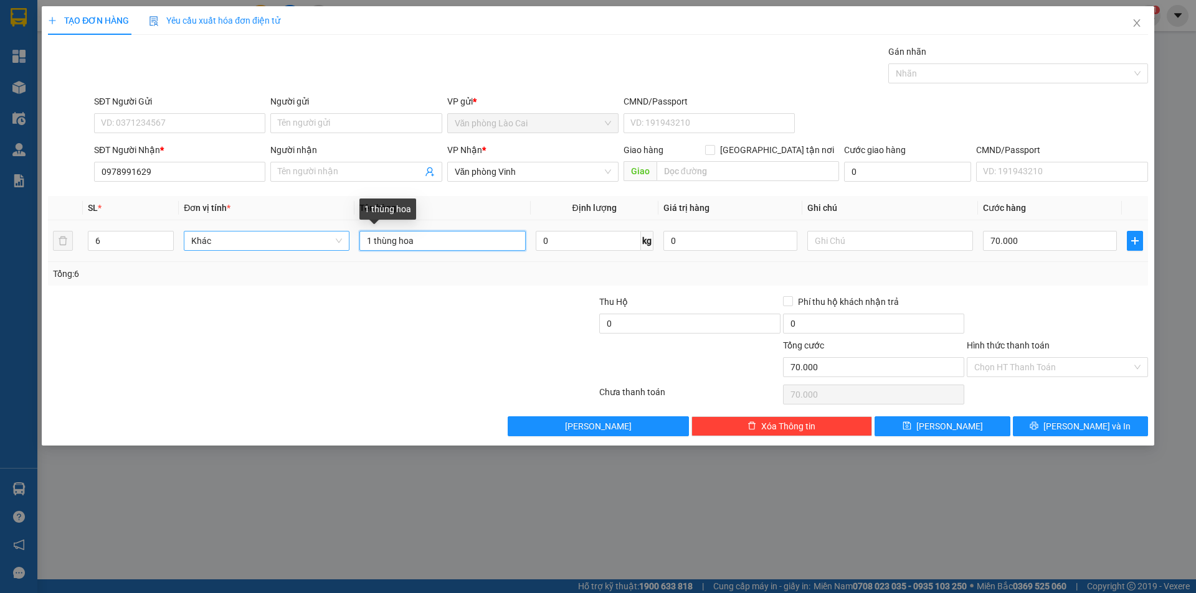
click at [316, 242] on tr "6 Khác 1 thùng hoa 0 kg 0 70.000" at bounding box center [598, 241] width 1100 height 42
type input "6 thùng hoa"
click at [1039, 240] on input "70.000" at bounding box center [1050, 241] width 134 height 20
type input "6"
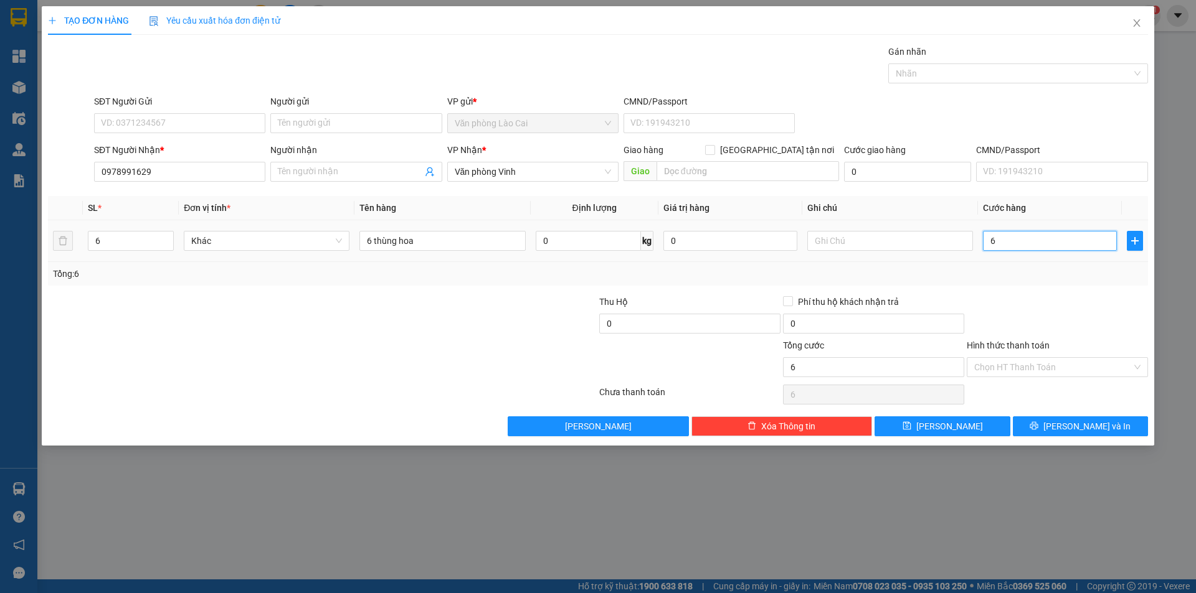
type input "60"
type input "600"
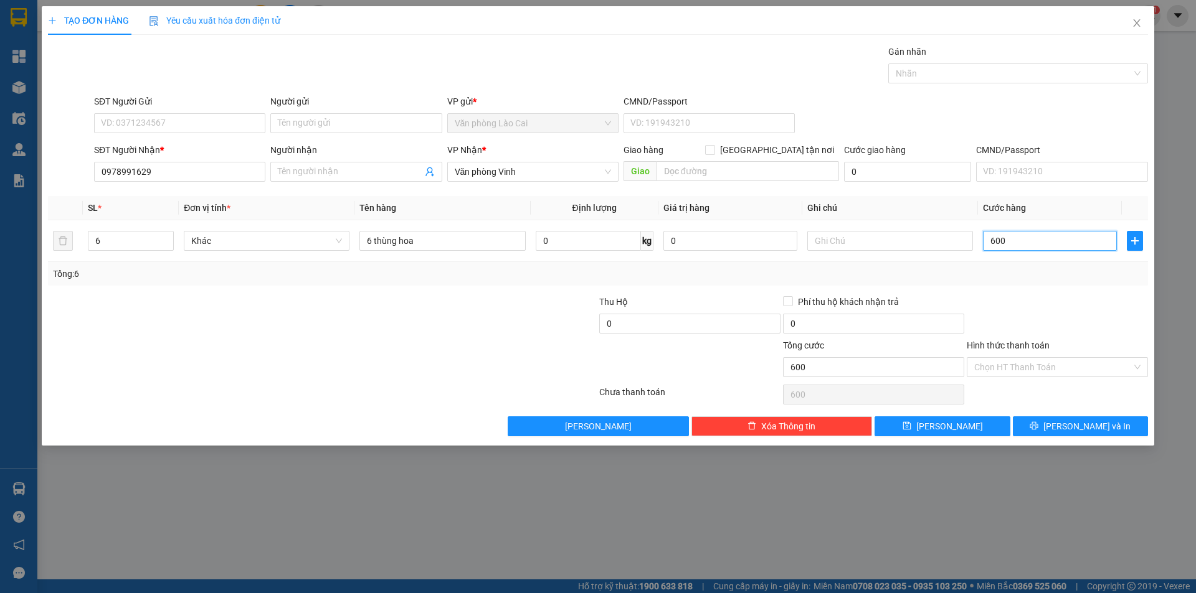
type input "600"
type input "600.000"
click at [1042, 277] on div "Tổng: 6" at bounding box center [598, 274] width 1090 height 14
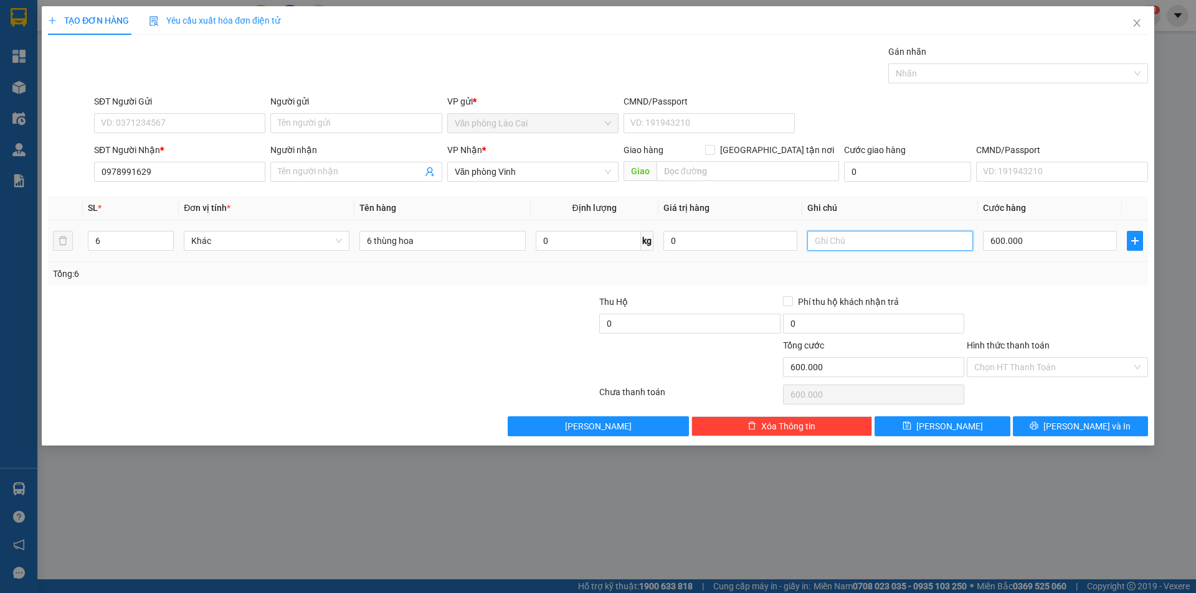
drag, startPoint x: 864, startPoint y: 245, endPoint x: 859, endPoint y: 237, distance: 9.2
click at [862, 242] on input "text" at bounding box center [890, 241] width 166 height 20
type input "k phiếu"
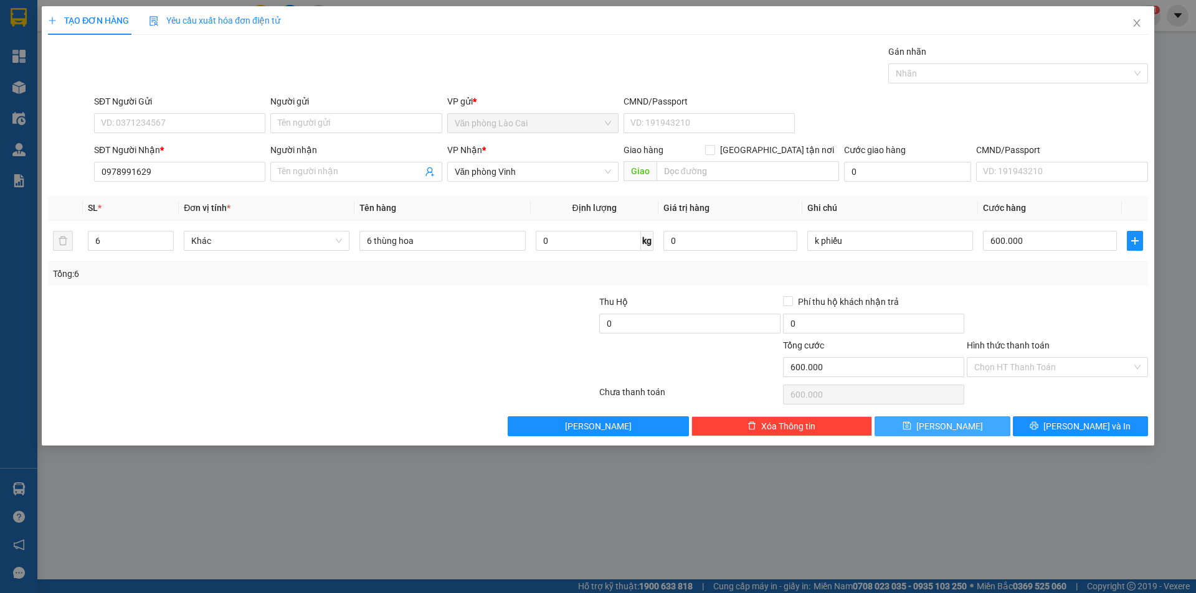
drag, startPoint x: 925, startPoint y: 418, endPoint x: 597, endPoint y: 356, distance: 334.0
click at [924, 418] on button "[PERSON_NAME]" at bounding box center [941, 427] width 135 height 20
type input "0"
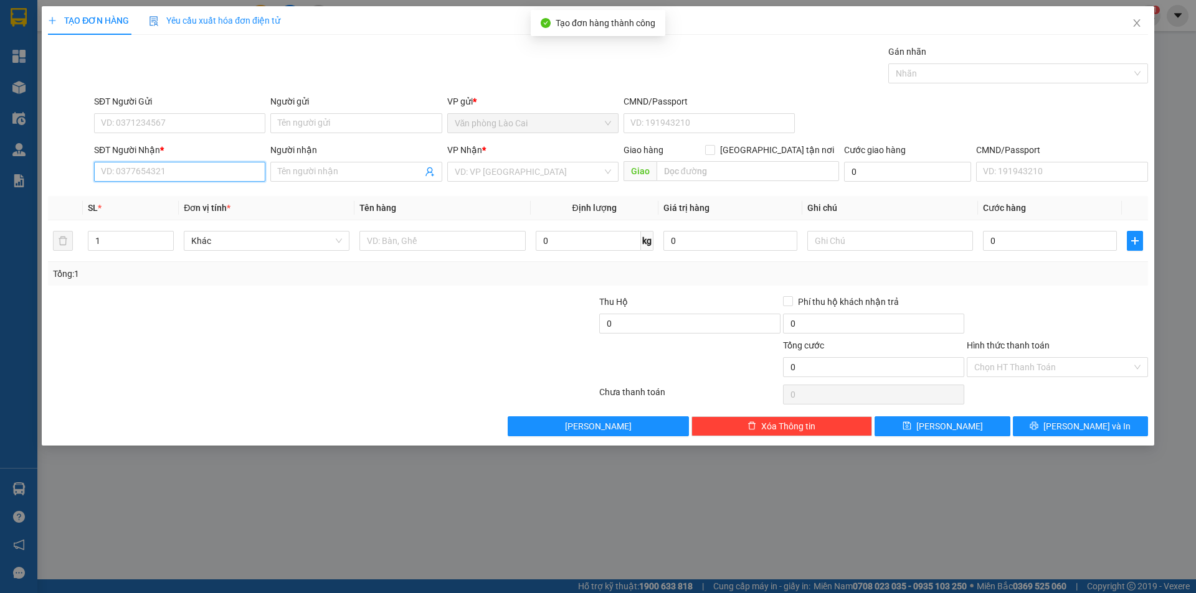
click at [182, 168] on input "SĐT Người Nhận *" at bounding box center [179, 172] width 171 height 20
click at [167, 171] on input "677" at bounding box center [179, 172] width 171 height 20
click at [161, 196] on div "0964808677" at bounding box center [180, 197] width 156 height 14
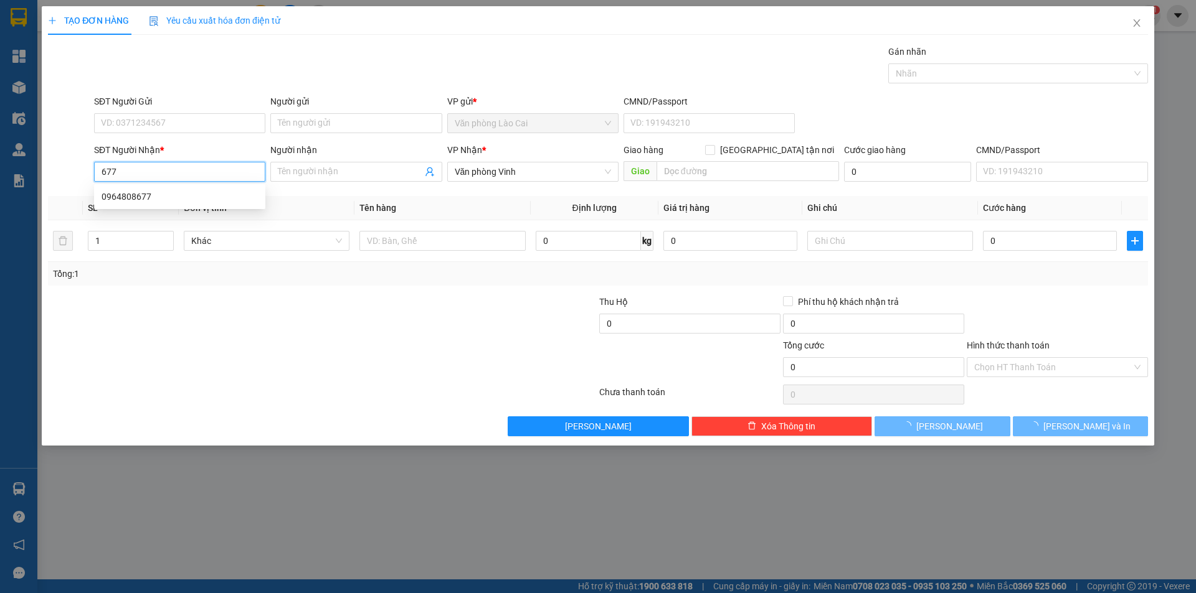
type input "0964808677"
type input "280.000"
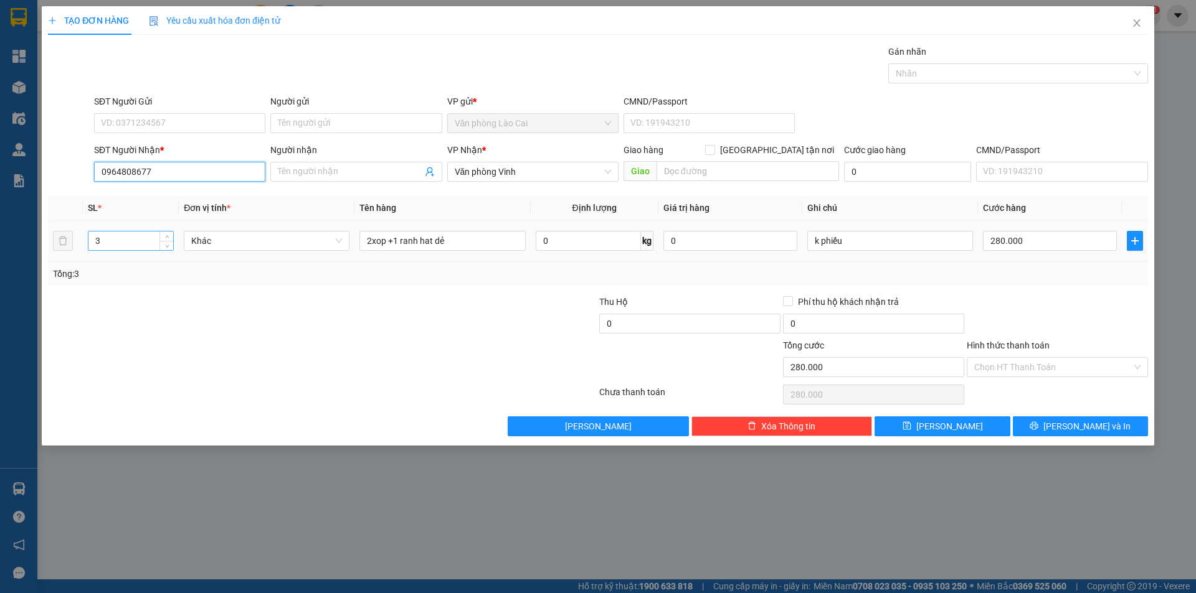
type input "0964808677"
drag, startPoint x: 115, startPoint y: 243, endPoint x: 0, endPoint y: 229, distance: 116.2
click at [0, 229] on div "TẠO ĐƠN HÀNG Yêu cầu xuất hóa đơn điện tử Transit Pickup Surcharge Ids Transit …" at bounding box center [598, 296] width 1196 height 593
type input "9"
drag, startPoint x: 482, startPoint y: 233, endPoint x: 25, endPoint y: 243, distance: 457.2
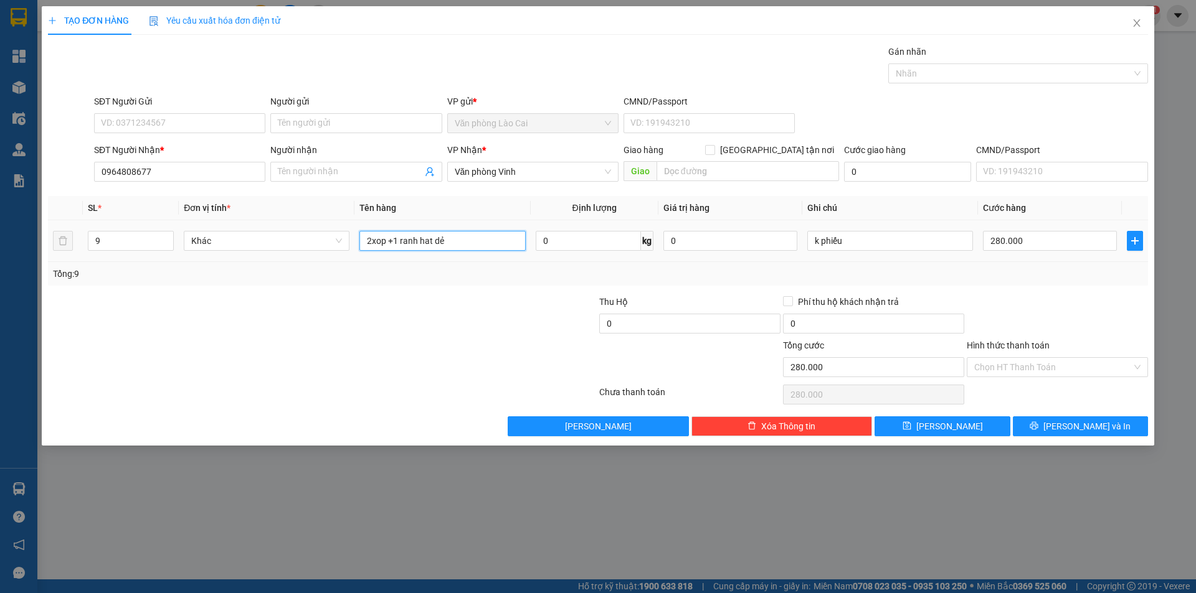
click at [25, 243] on div "TẠO ĐƠN HÀNG Yêu cầu xuất hóa đơn điện tử Transit Pickup Surcharge Ids Transit …" at bounding box center [598, 296] width 1196 height 593
type input "9 xốp"
click at [126, 368] on div at bounding box center [230, 361] width 367 height 44
click at [1046, 237] on input "280.000" at bounding box center [1050, 241] width 134 height 20
type input "6"
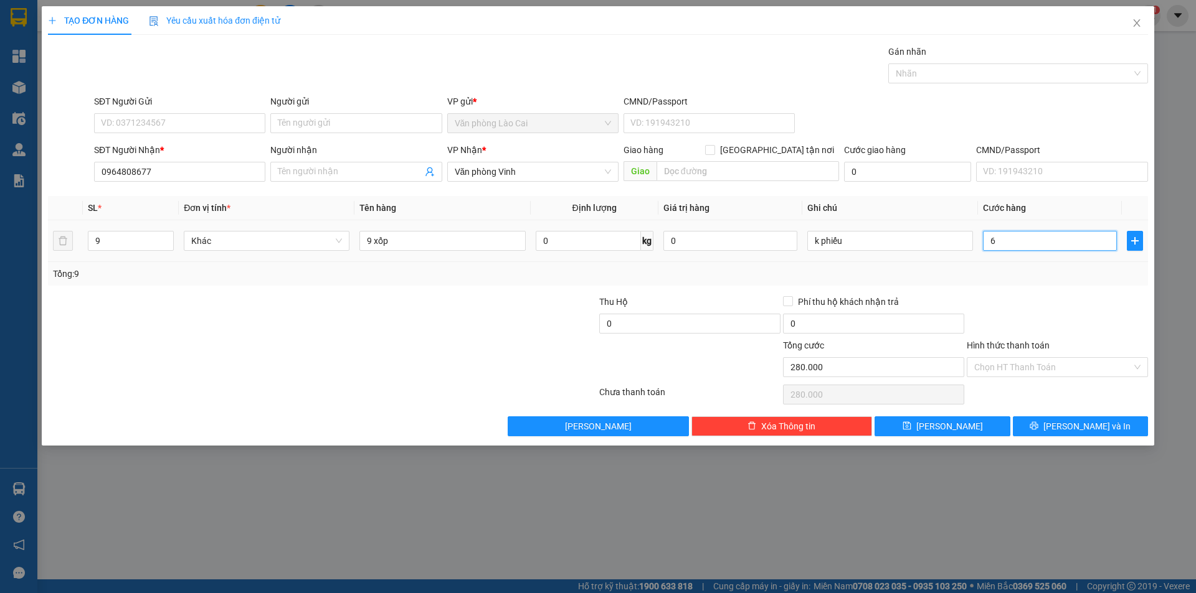
type input "6"
type input "60"
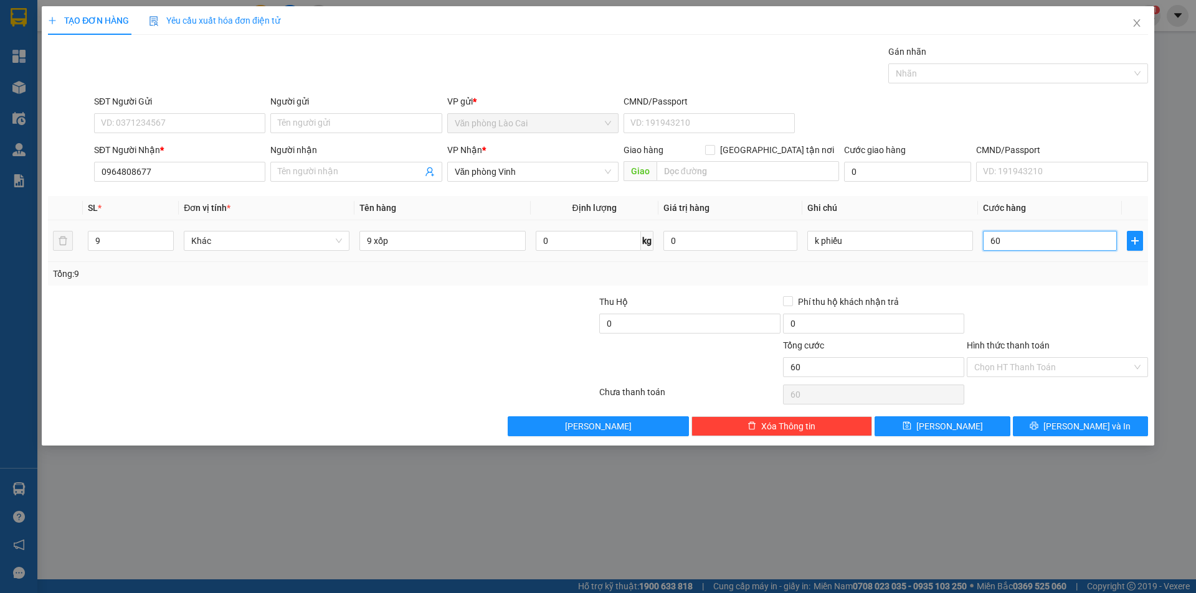
type input "600"
type input "600.000"
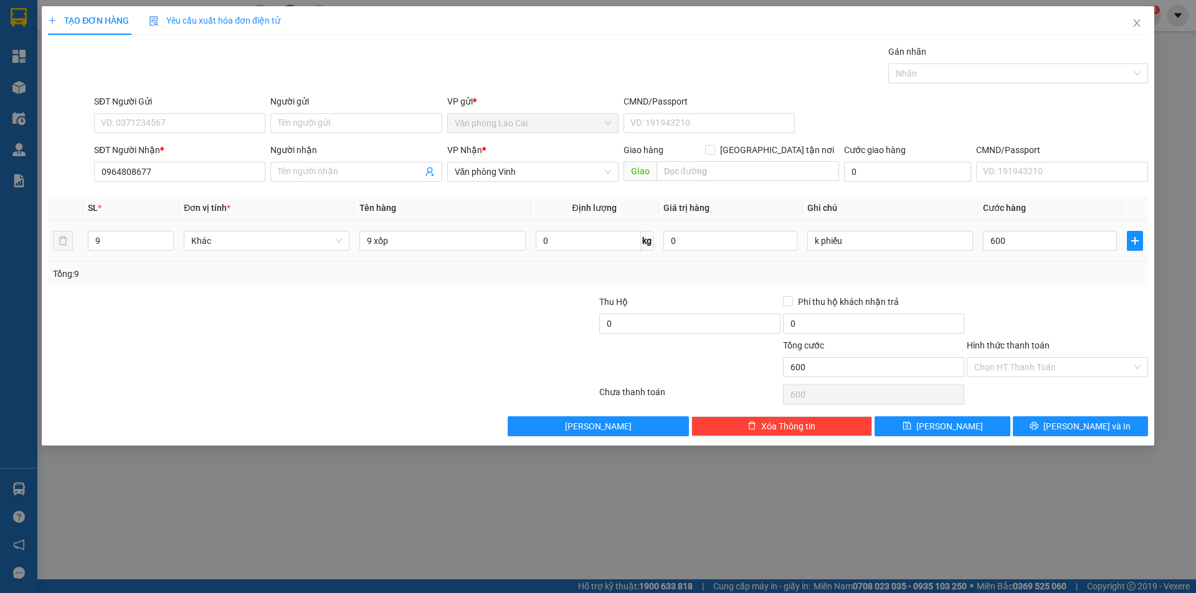
type input "600.000"
click at [1033, 280] on div "Tổng: 9" at bounding box center [598, 274] width 1090 height 14
drag, startPoint x: 974, startPoint y: 418, endPoint x: 958, endPoint y: 418, distance: 15.6
click at [973, 418] on button "[PERSON_NAME]" at bounding box center [941, 427] width 135 height 20
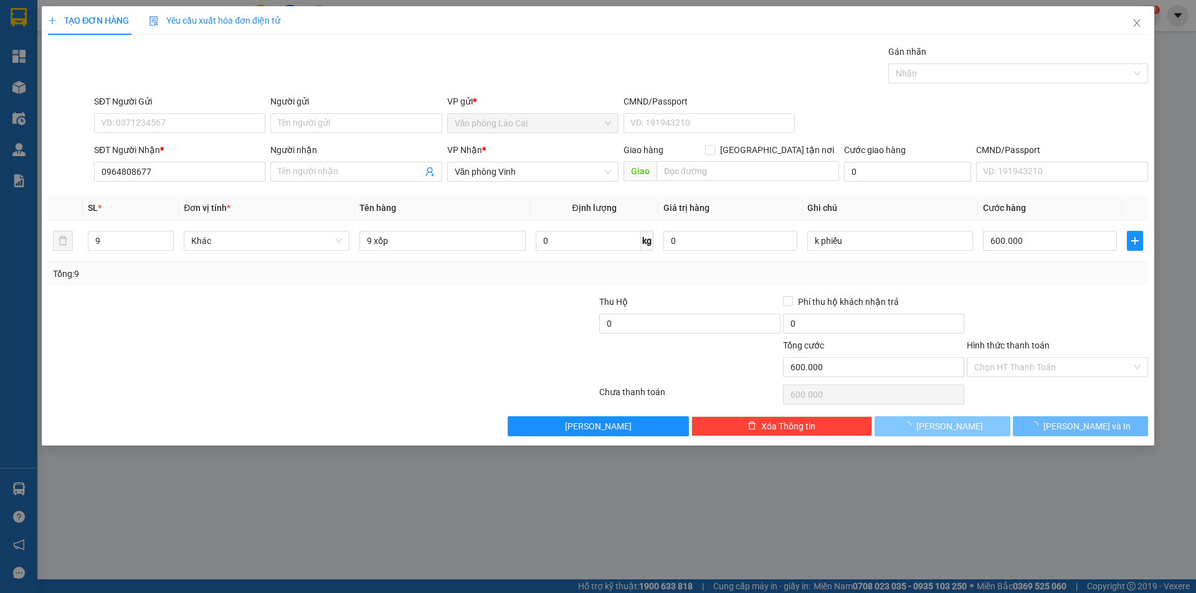
type input "0"
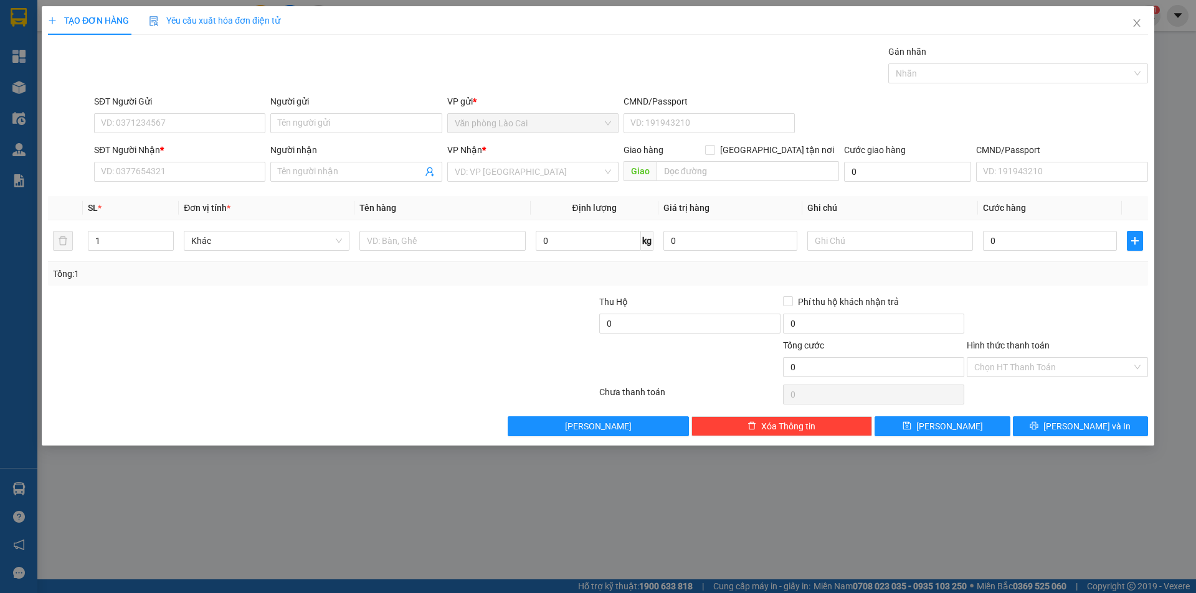
click at [426, 322] on div at bounding box center [506, 317] width 184 height 44
click at [1135, 20] on icon "close" at bounding box center [1136, 23] width 10 height 10
